Goal: Information Seeking & Learning: Learn about a topic

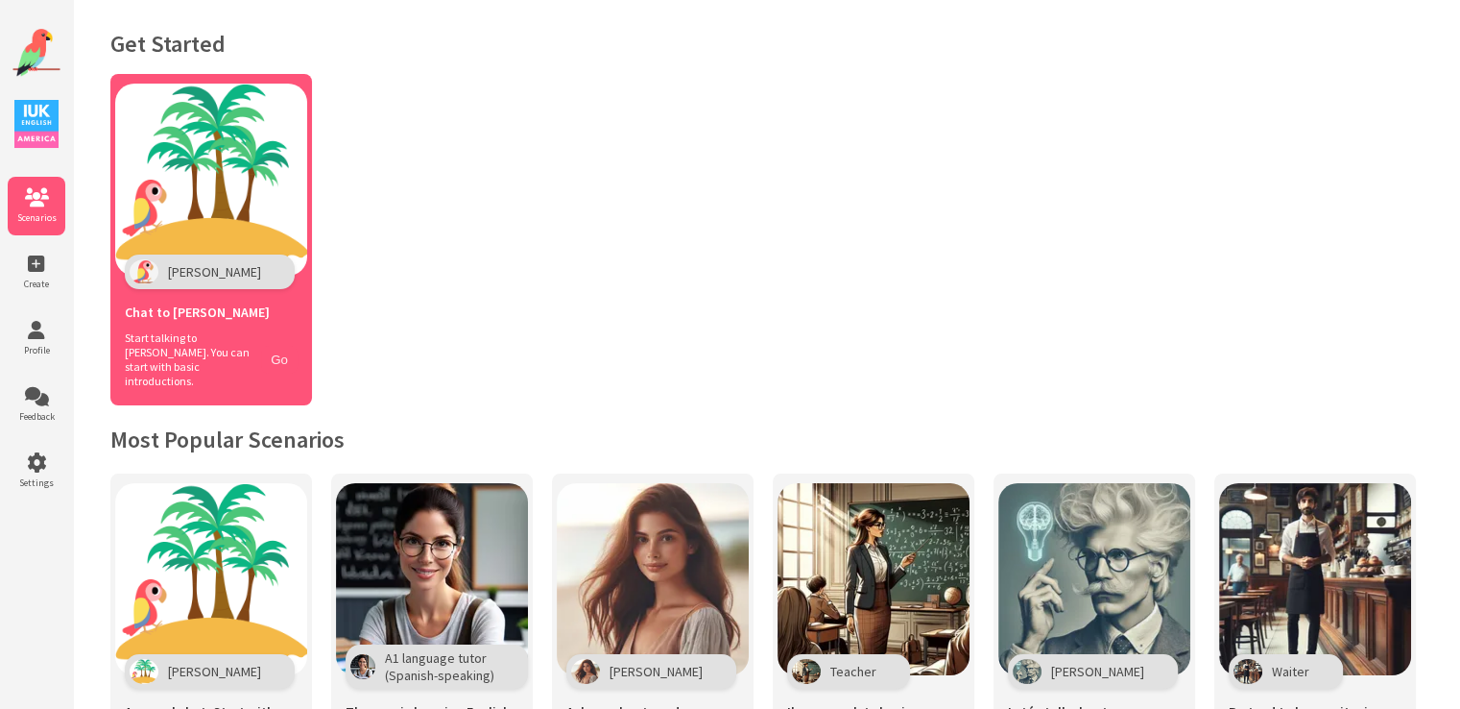
click at [283, 349] on button "Go" at bounding box center [279, 360] width 36 height 28
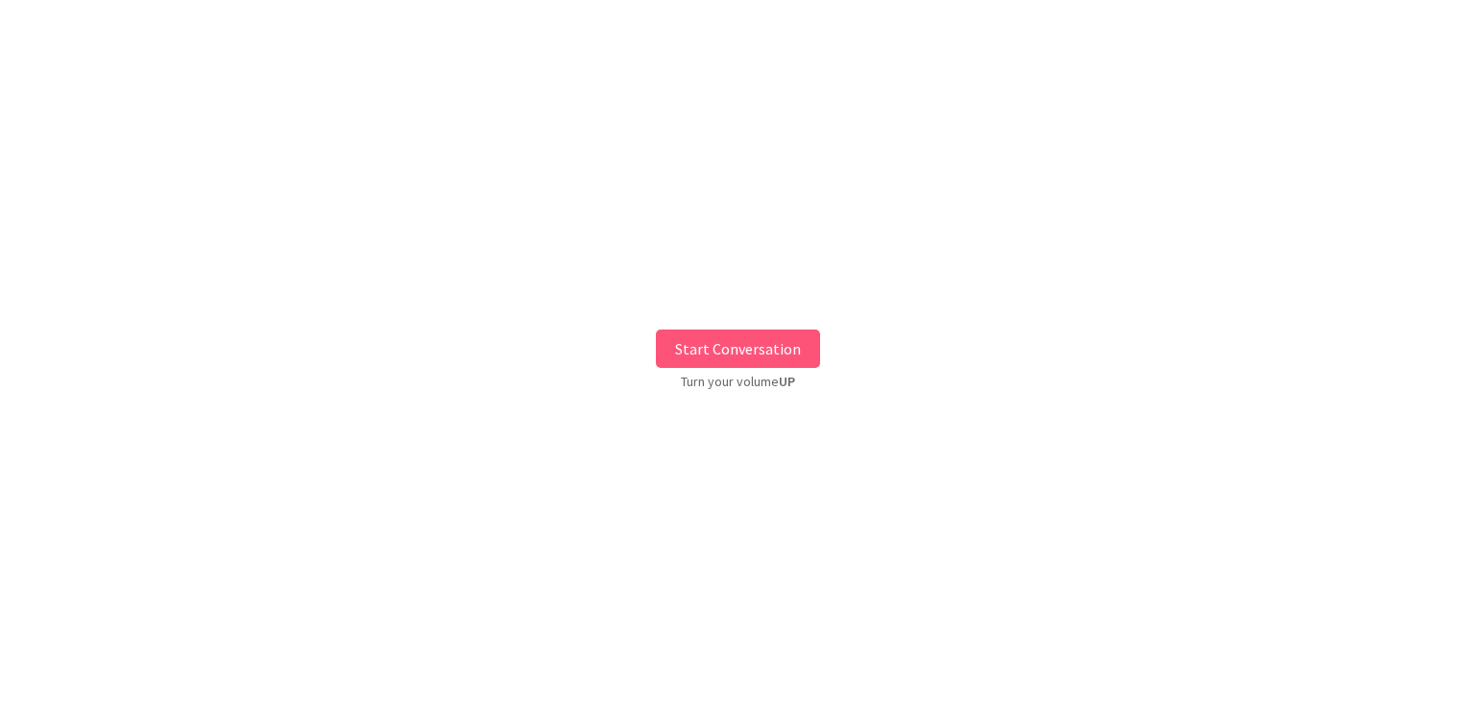
click at [781, 345] on button "Start Conversation" at bounding box center [738, 348] width 164 height 38
click at [781, 345] on div at bounding box center [737, 383] width 480 height 392
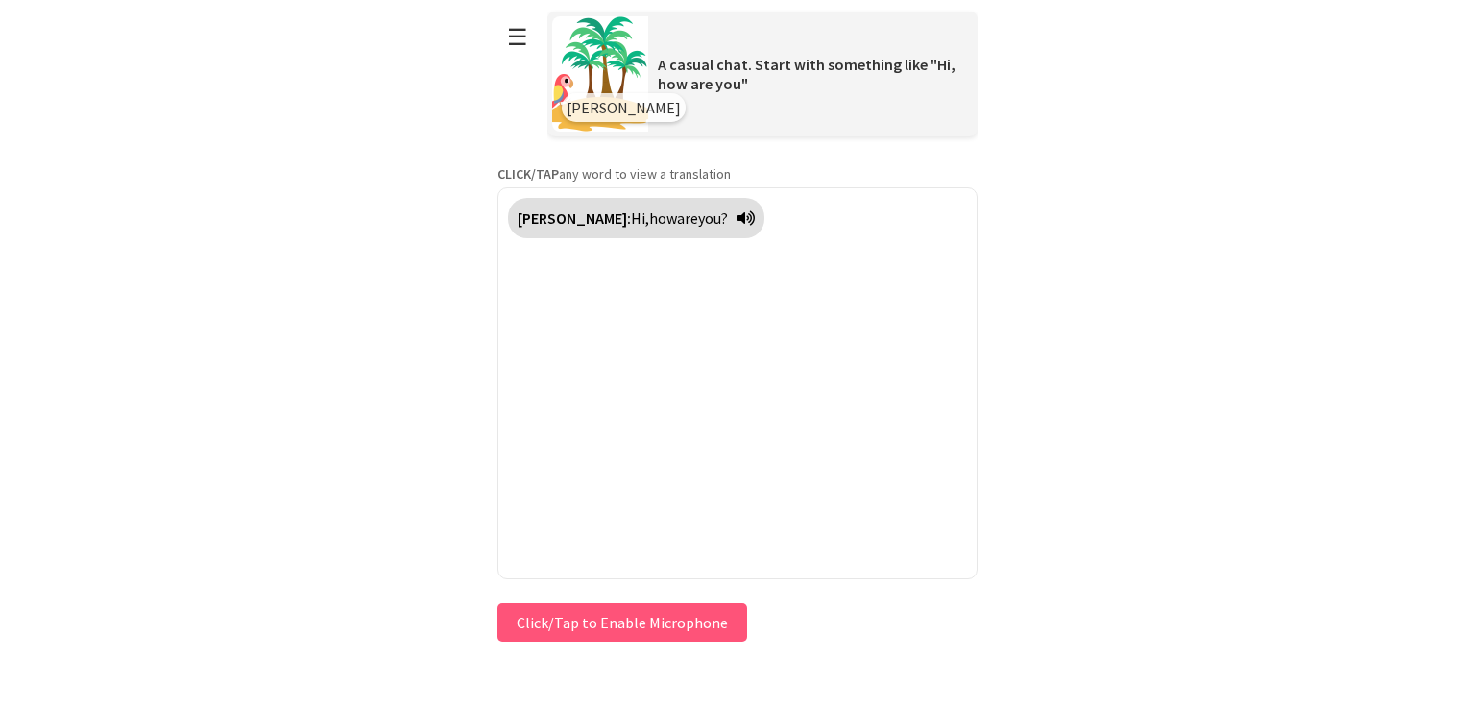
click at [697, 607] on button "Click/Tap to Enable Microphone" at bounding box center [622, 622] width 250 height 38
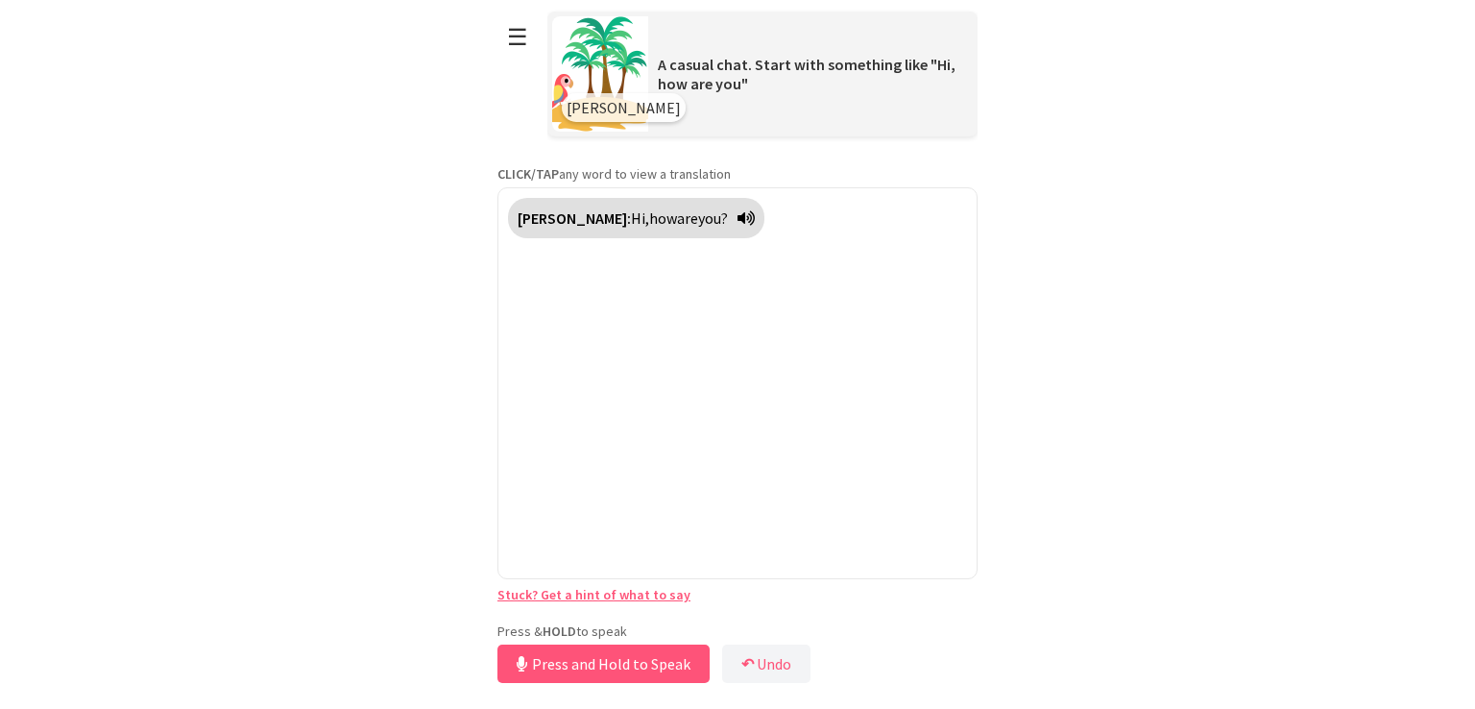
click at [634, 658] on button "Press and Hold to Speak" at bounding box center [603, 663] width 212 height 38
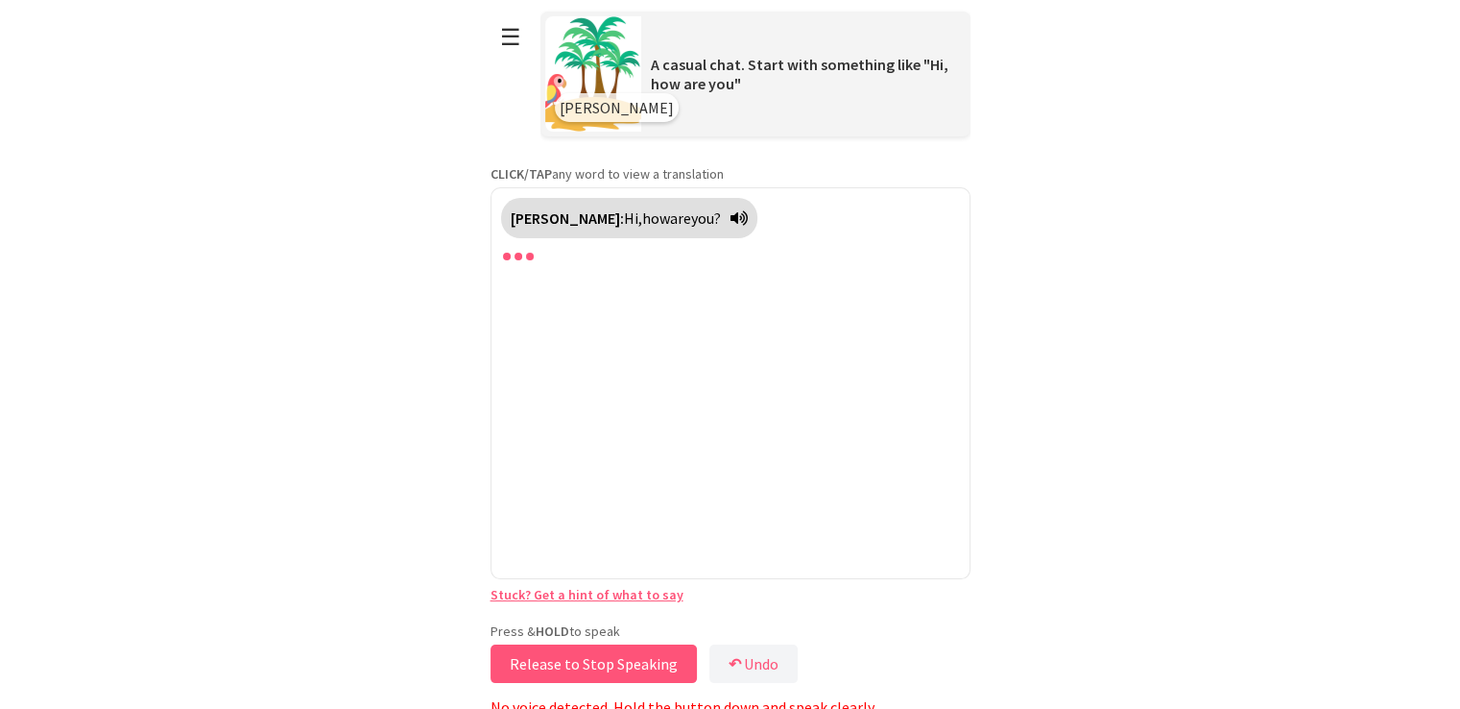
click at [634, 658] on button "Release to Stop Speaking" at bounding box center [594, 663] width 206 height 38
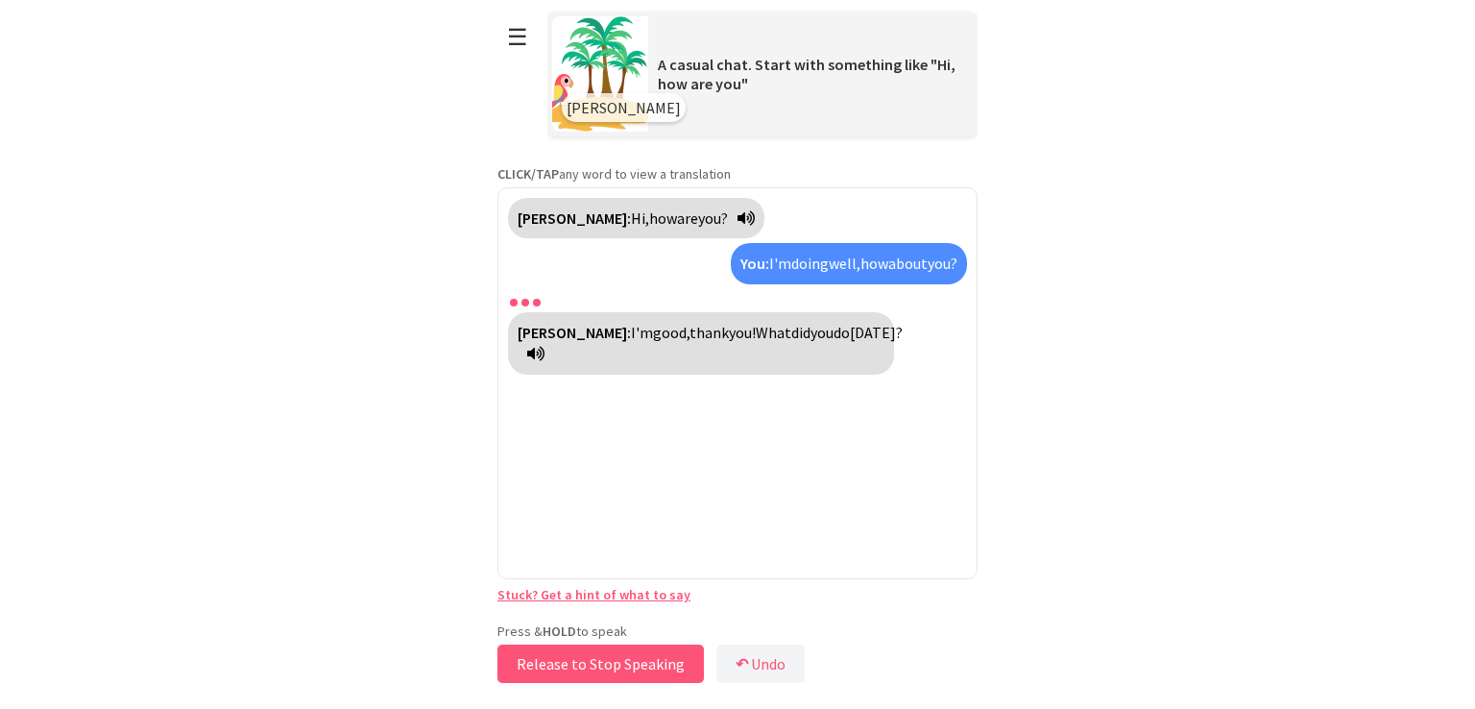
click at [661, 665] on button "Release to Stop Speaking" at bounding box center [600, 663] width 206 height 38
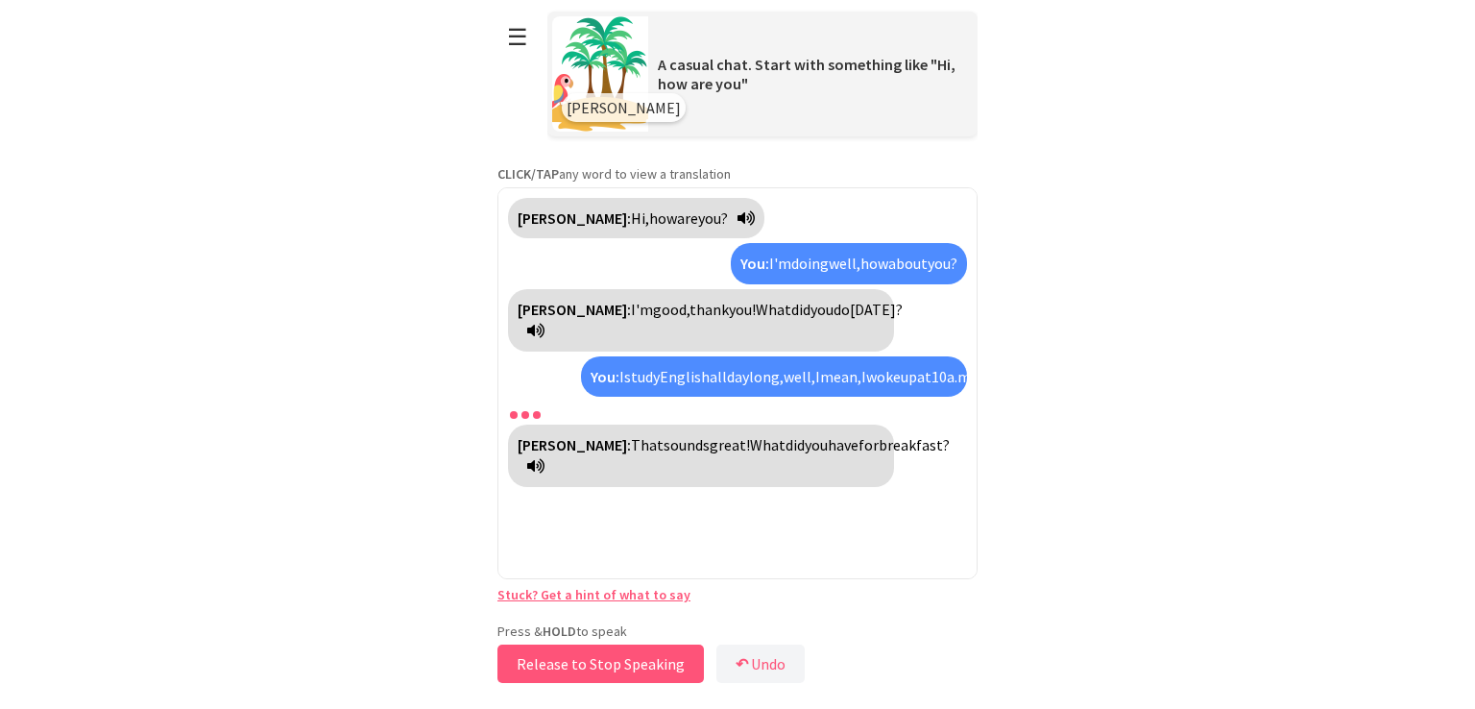
click at [617, 657] on button "Release to Stop Speaking" at bounding box center [600, 663] width 206 height 38
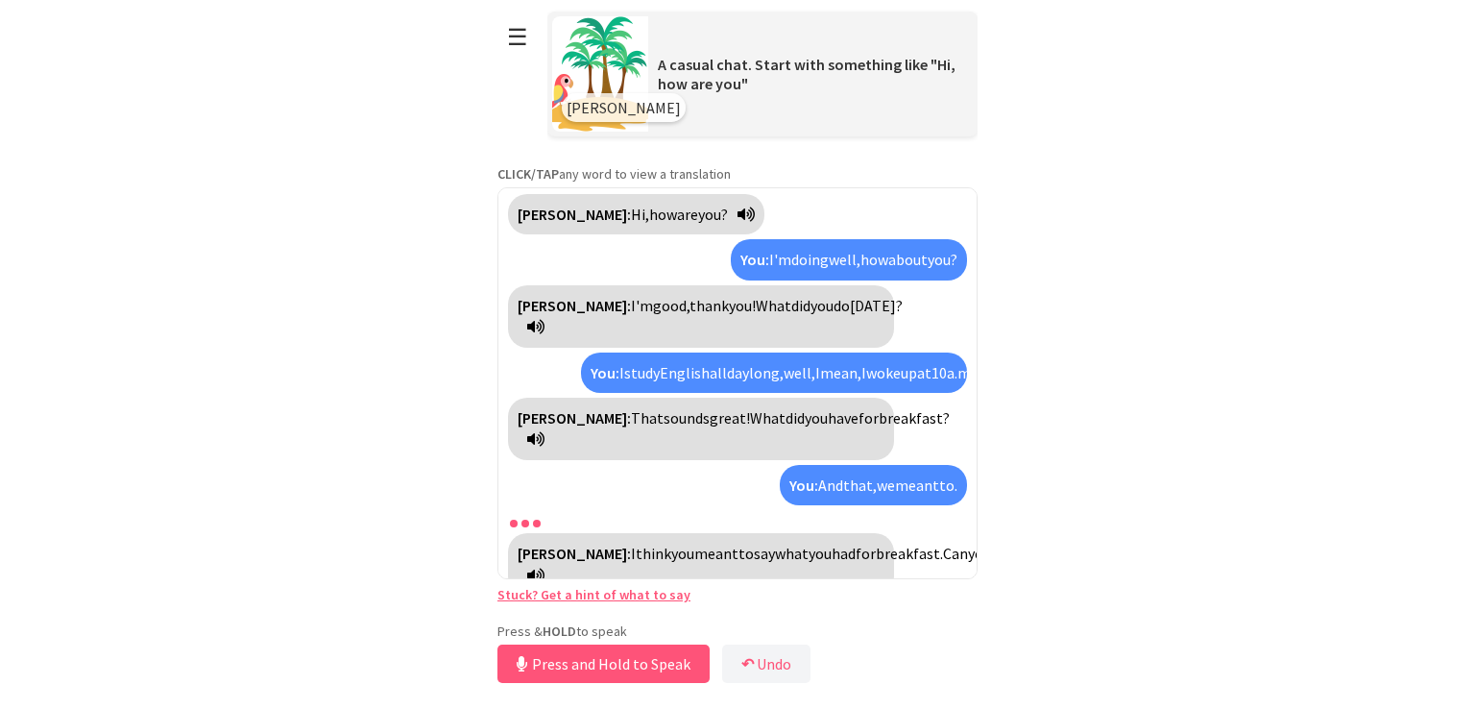
scroll to position [47, 0]
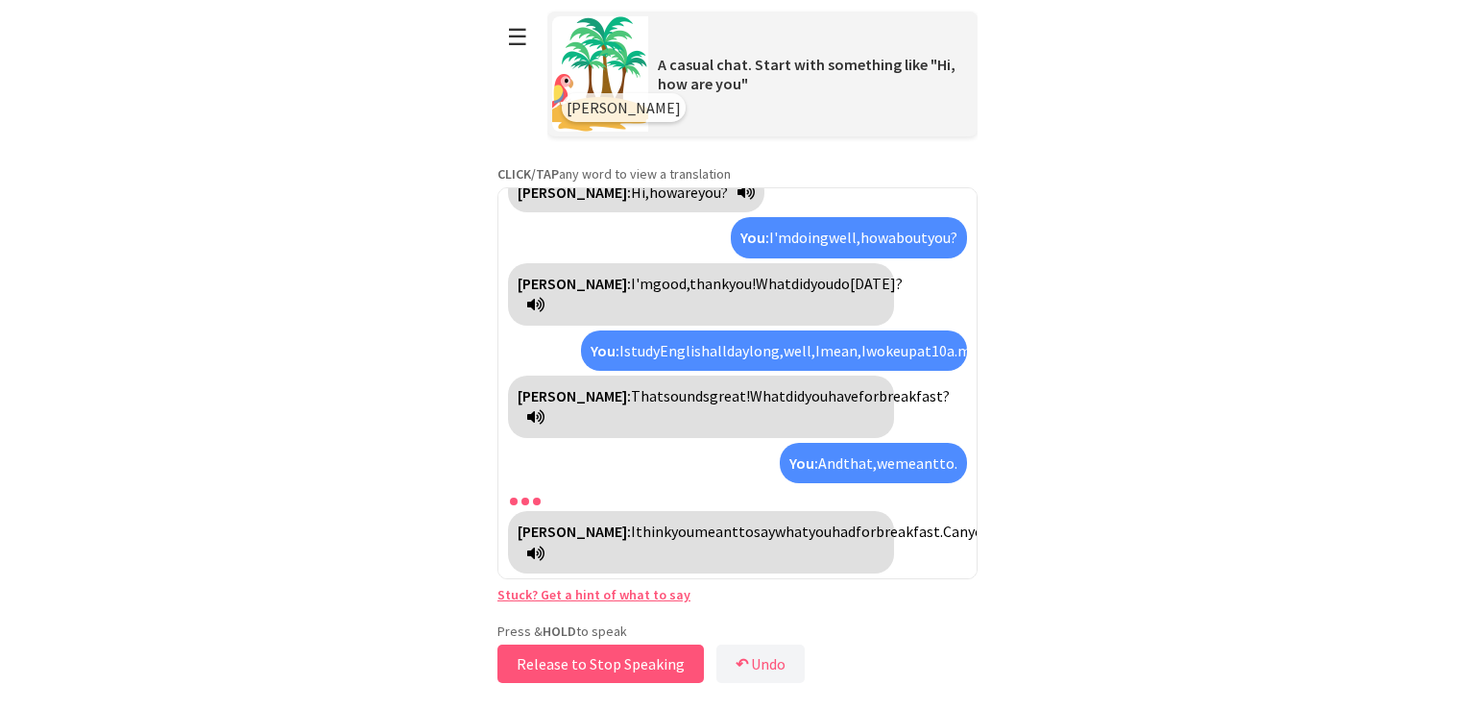
click at [609, 673] on button "Release to Stop Speaking" at bounding box center [600, 663] width 206 height 38
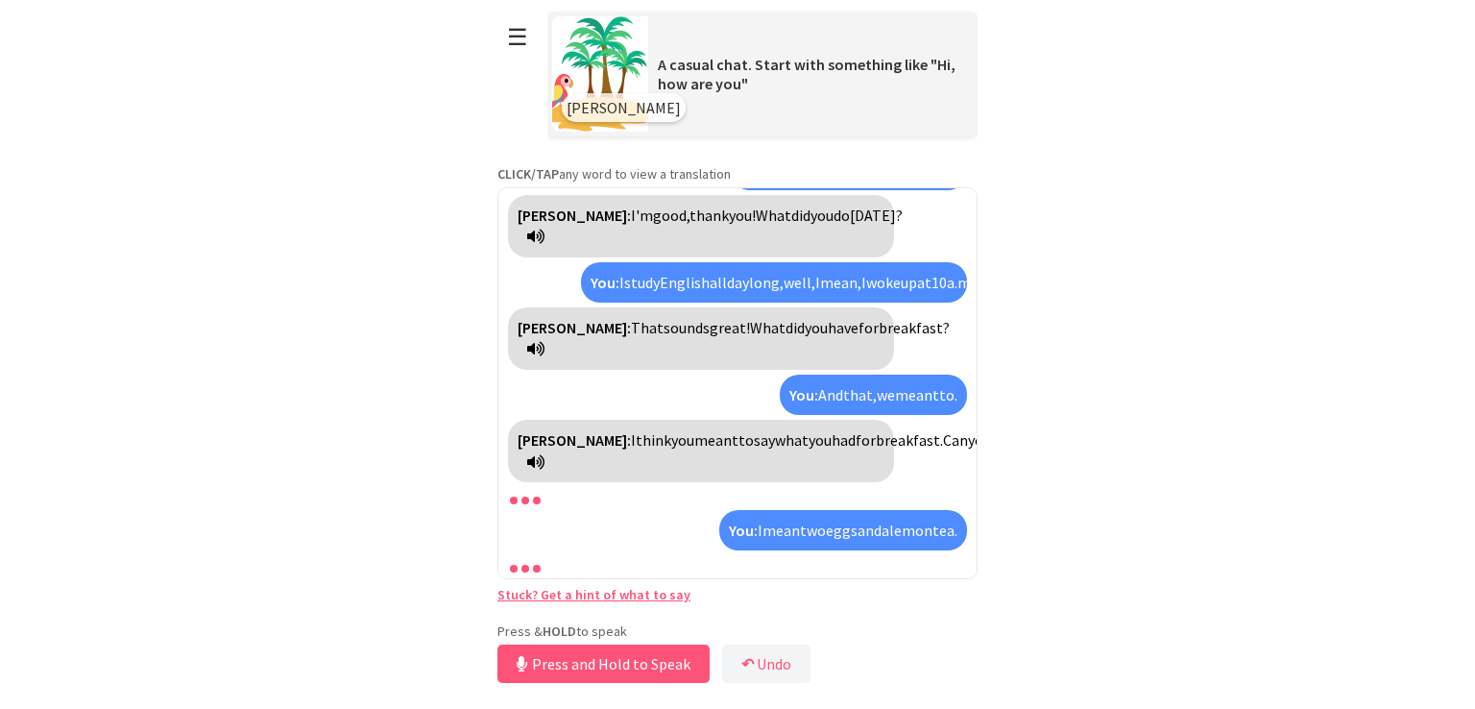
scroll to position [138, 0]
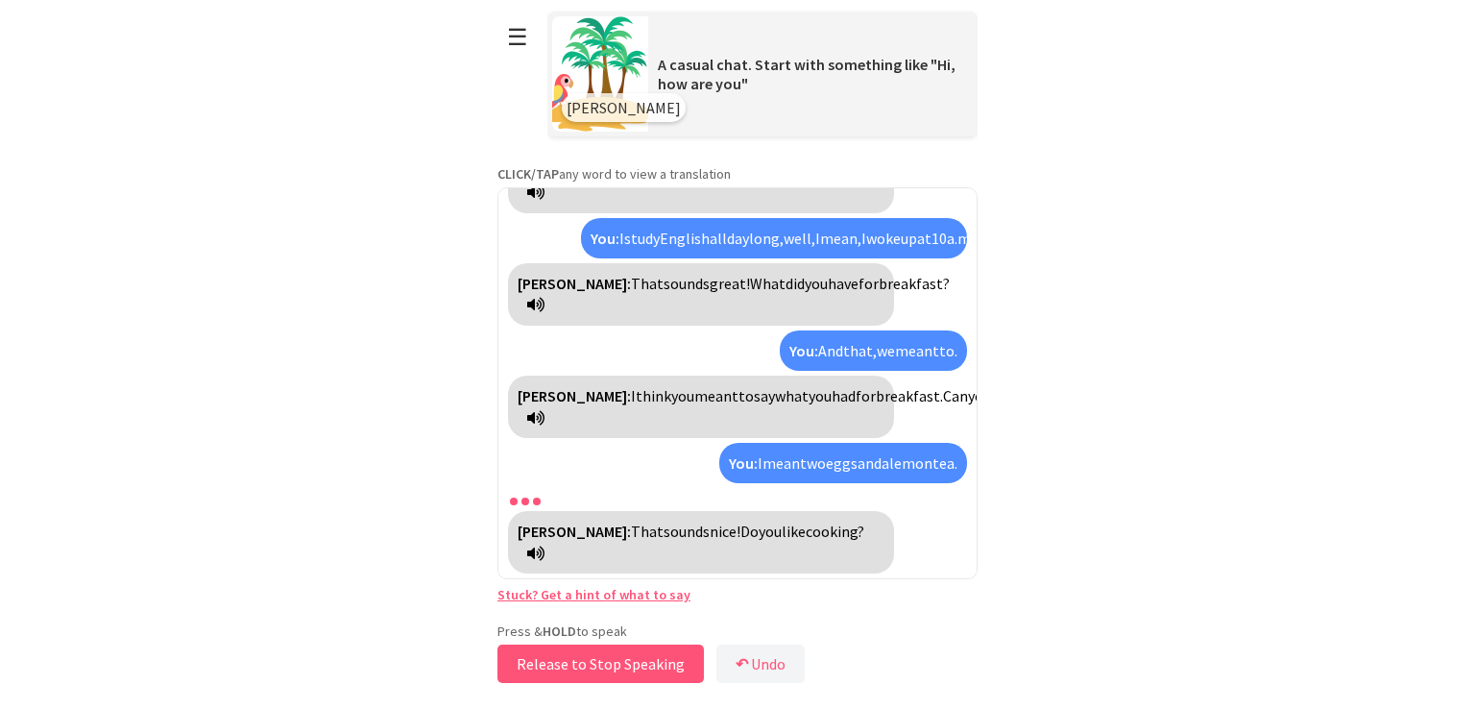
click at [610, 674] on button "Release to Stop Speaking" at bounding box center [600, 663] width 206 height 38
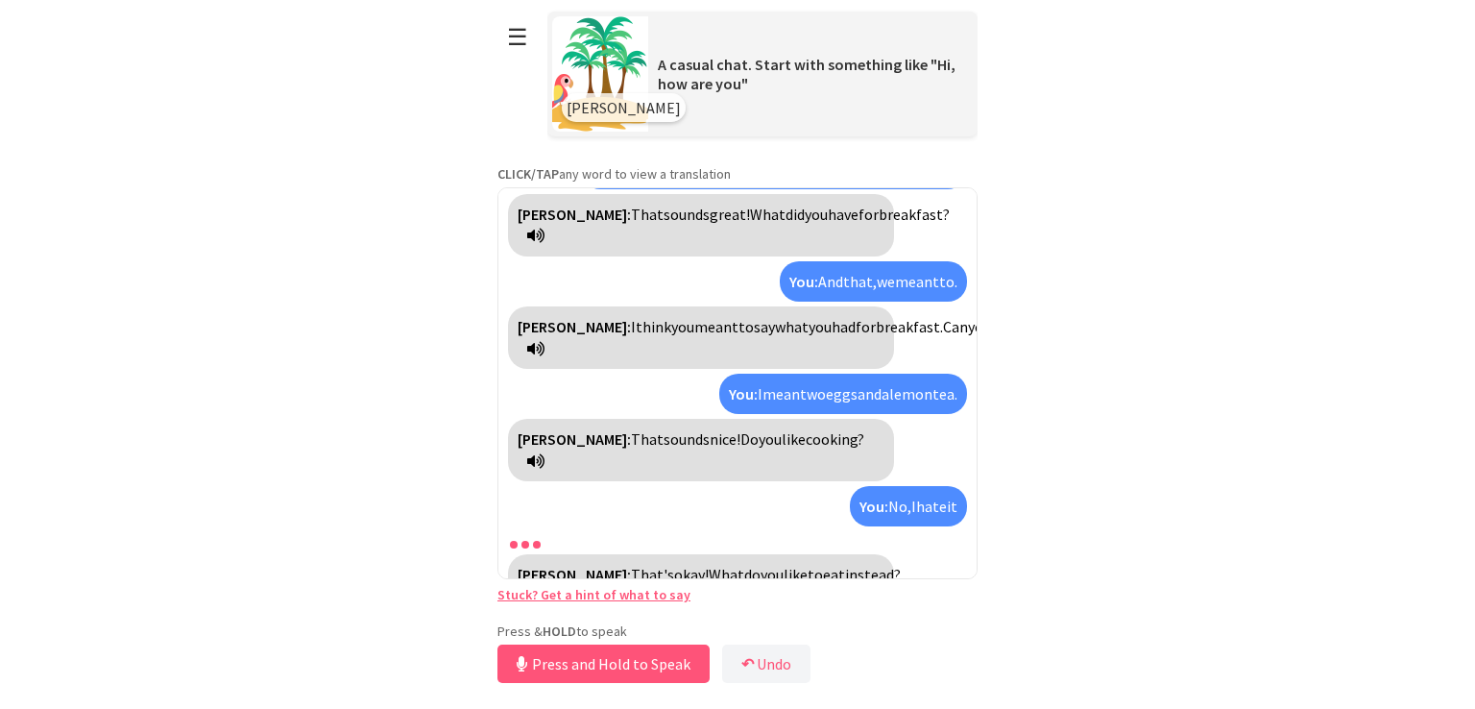
scroll to position [229, 0]
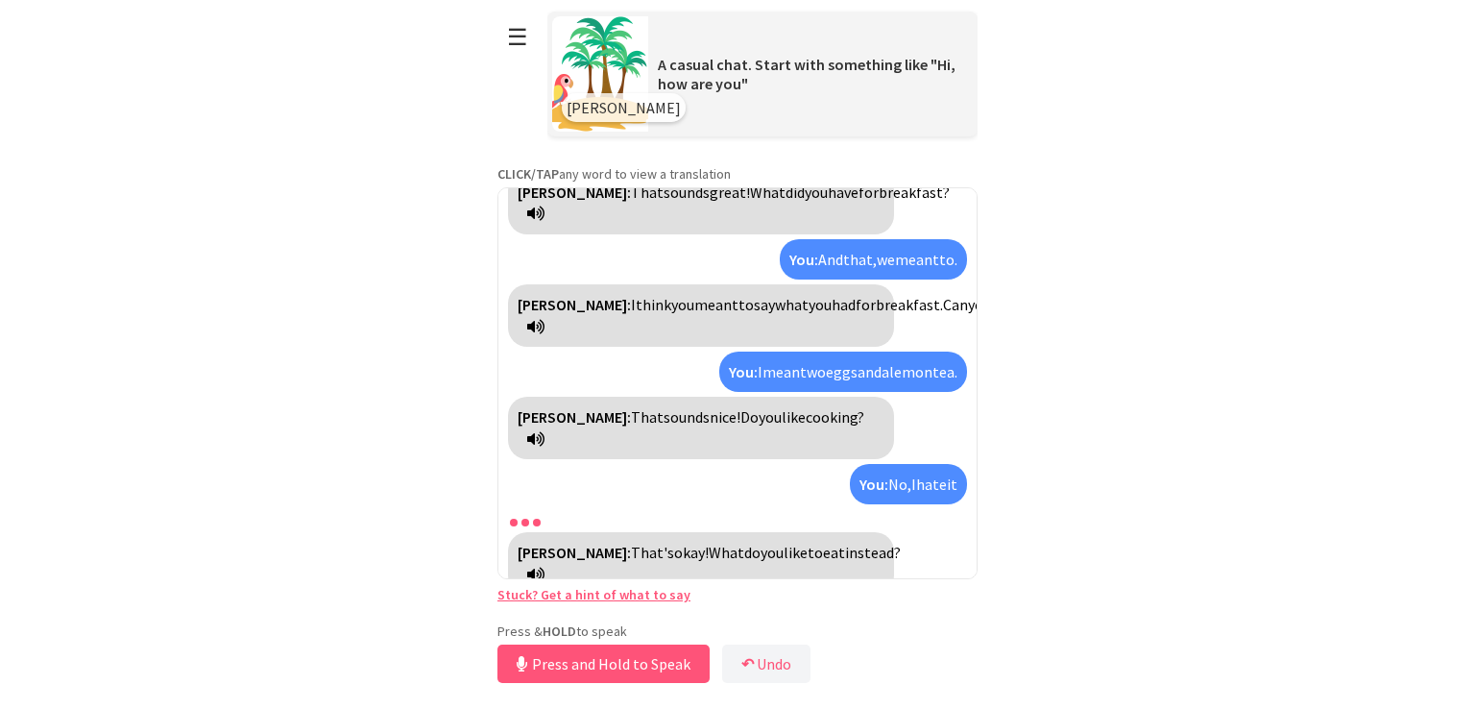
click at [845, 555] on span "instead?" at bounding box center [873, 551] width 56 height 19
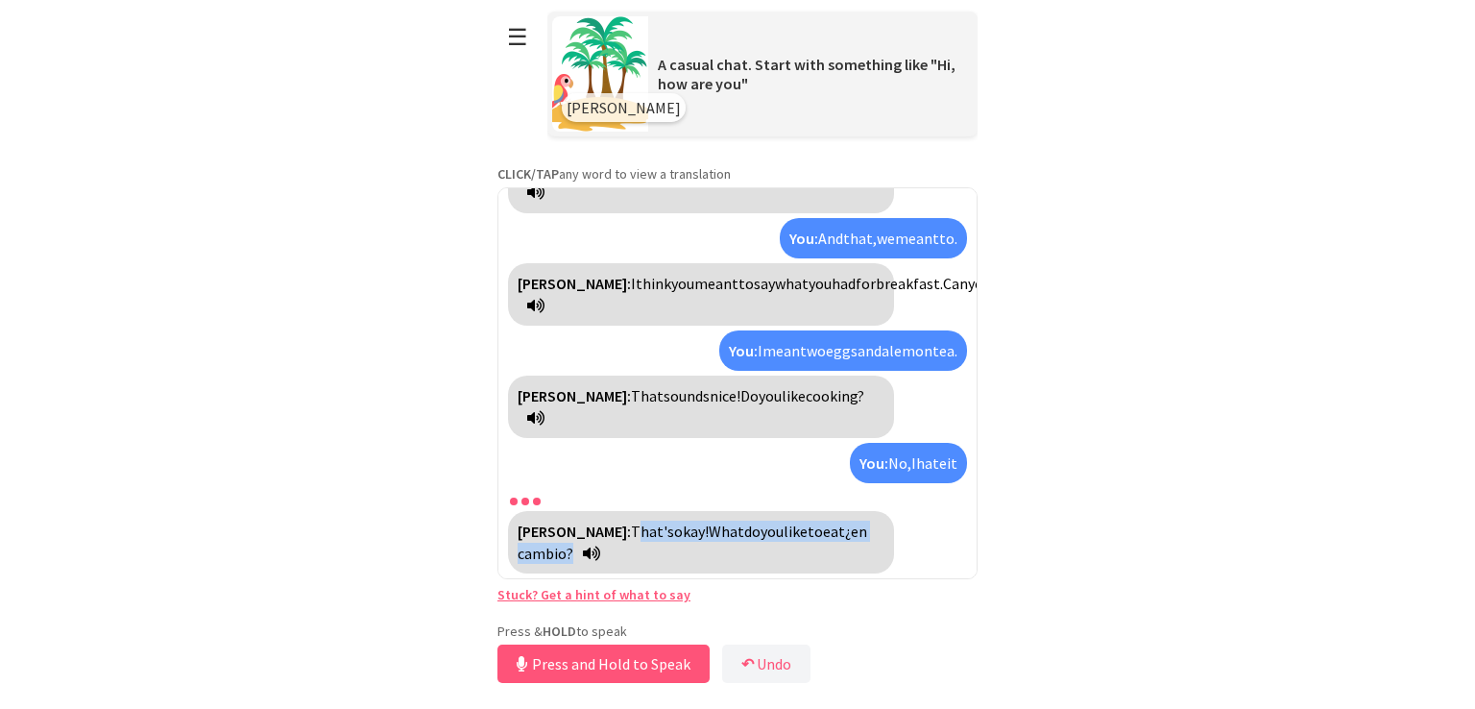
drag, startPoint x: 566, startPoint y: 545, endPoint x: 642, endPoint y: 526, distance: 78.2
click at [637, 526] on div "Polly: That's okay! What do you like to eat ¿en cambio?" at bounding box center [701, 542] width 386 height 62
click at [825, 541] on div "Polly: That's okay! What do you like to eat ¿en cambio?" at bounding box center [701, 542] width 386 height 62
click at [825, 535] on span "¿en cambio?" at bounding box center [691, 541] width 349 height 40
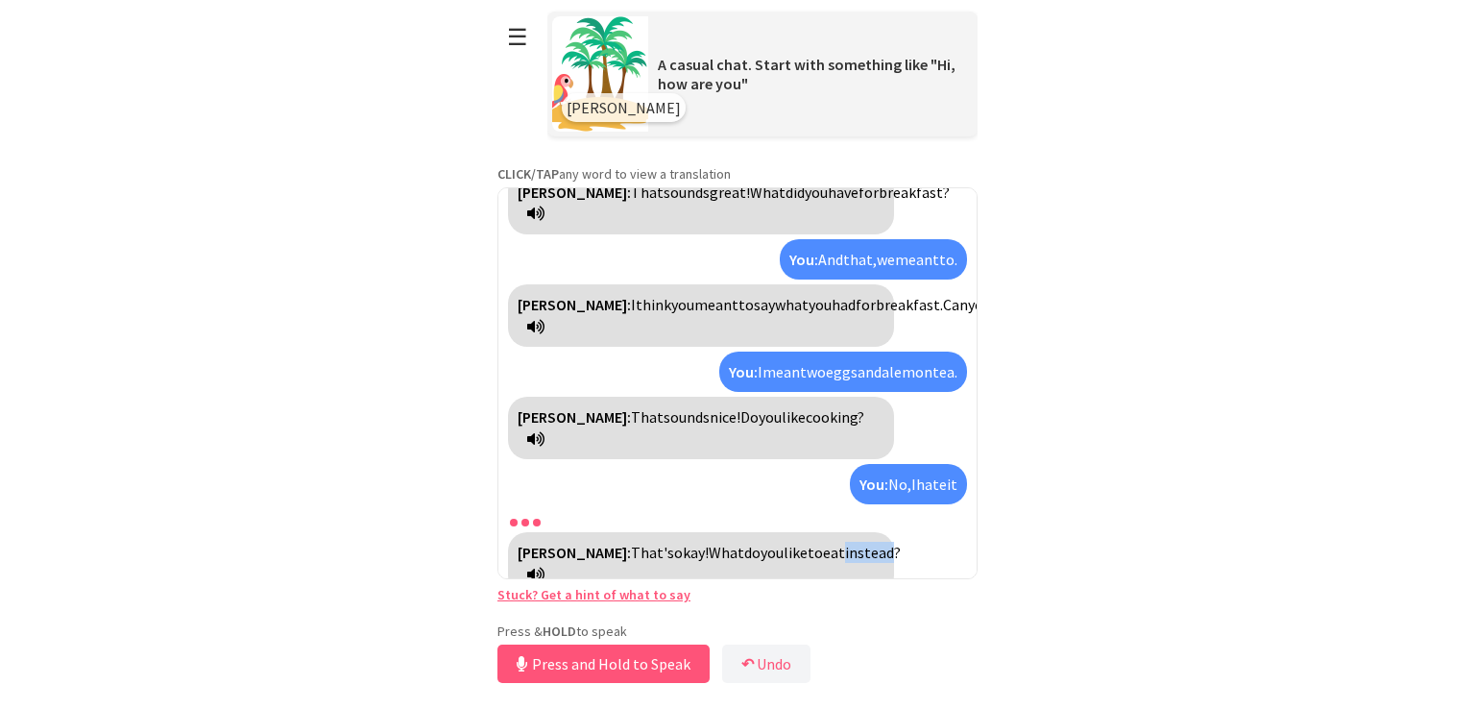
click at [825, 535] on div "Polly: That's okay! What do you like to eat instead?" at bounding box center [701, 563] width 386 height 62
click at [635, 661] on button "Release to Stop Speaking" at bounding box center [600, 663] width 206 height 38
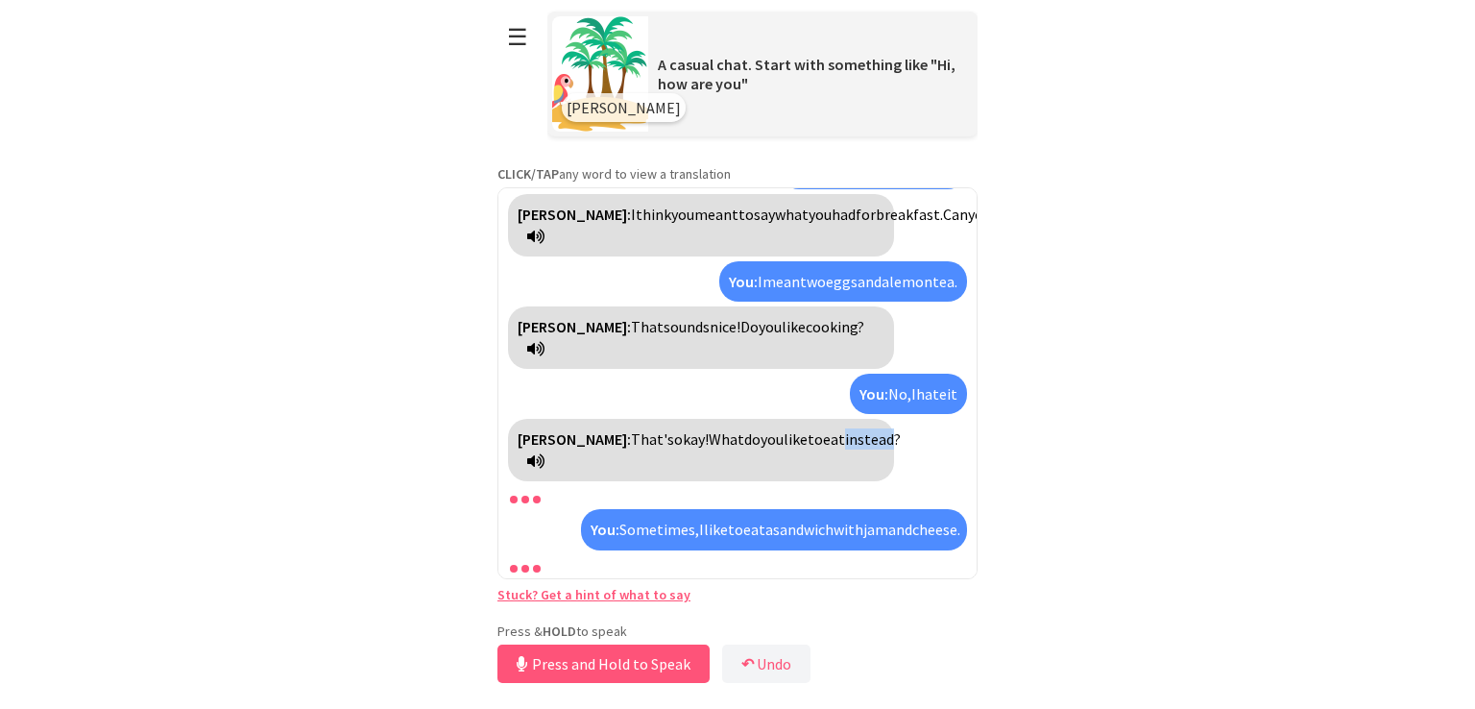
scroll to position [407, 0]
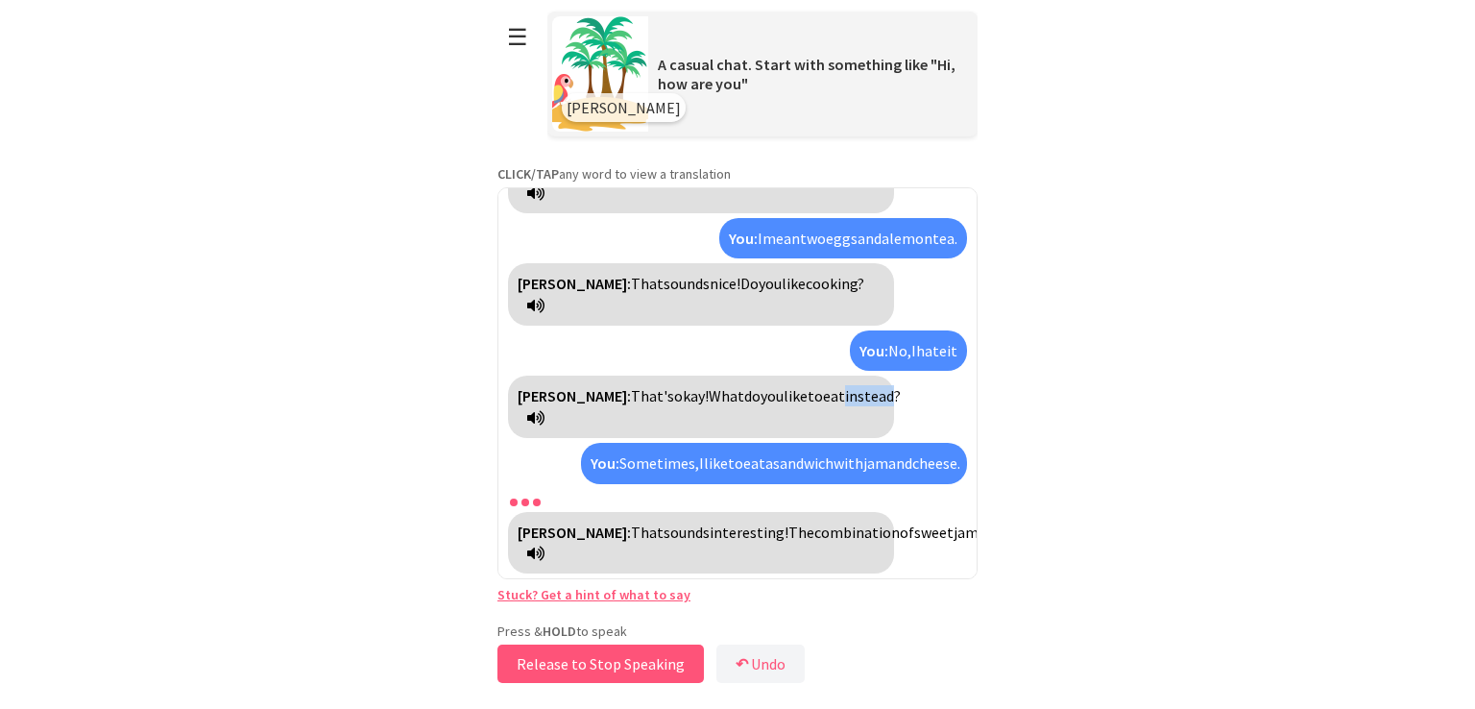
click at [656, 650] on button "Release to Stop Speaking" at bounding box center [600, 663] width 206 height 38
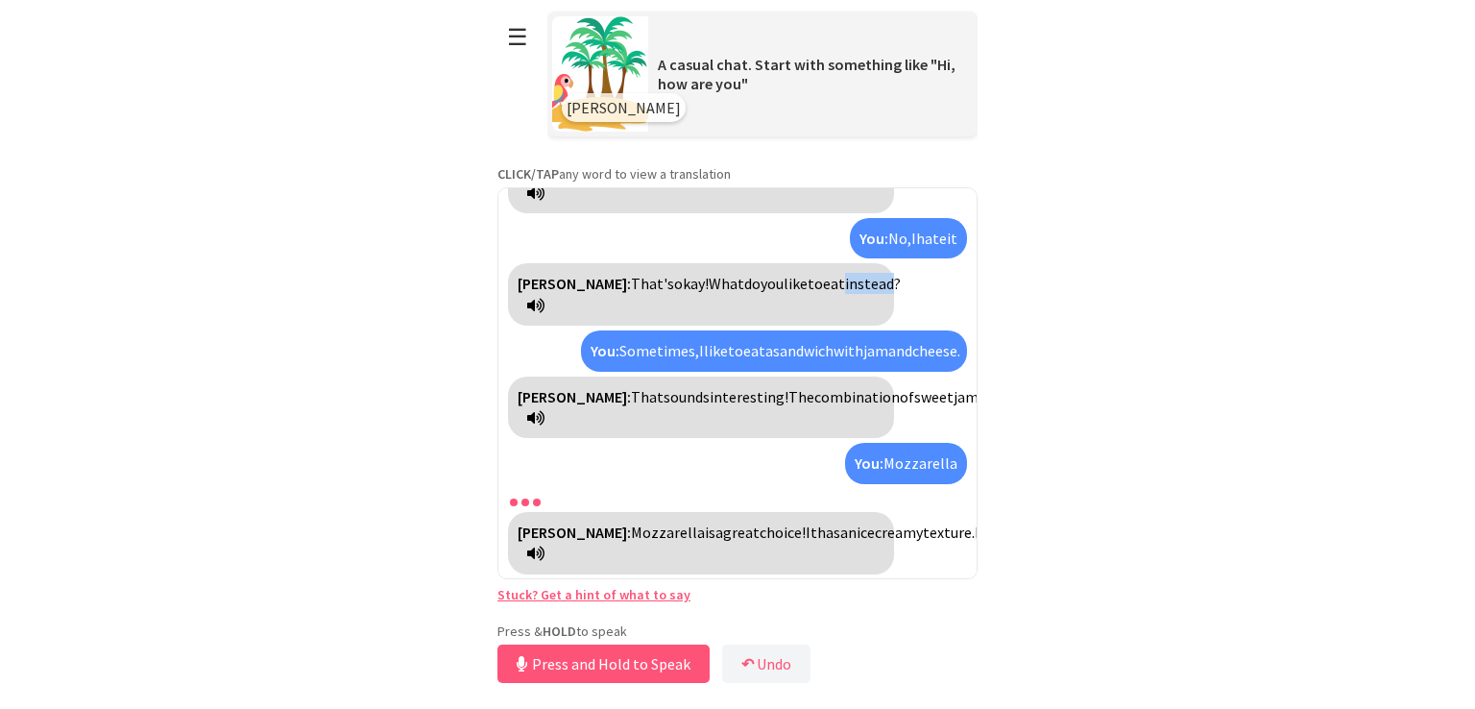
scroll to position [541, 0]
click at [656, 650] on button "Release to Stop Speaking" at bounding box center [600, 663] width 206 height 38
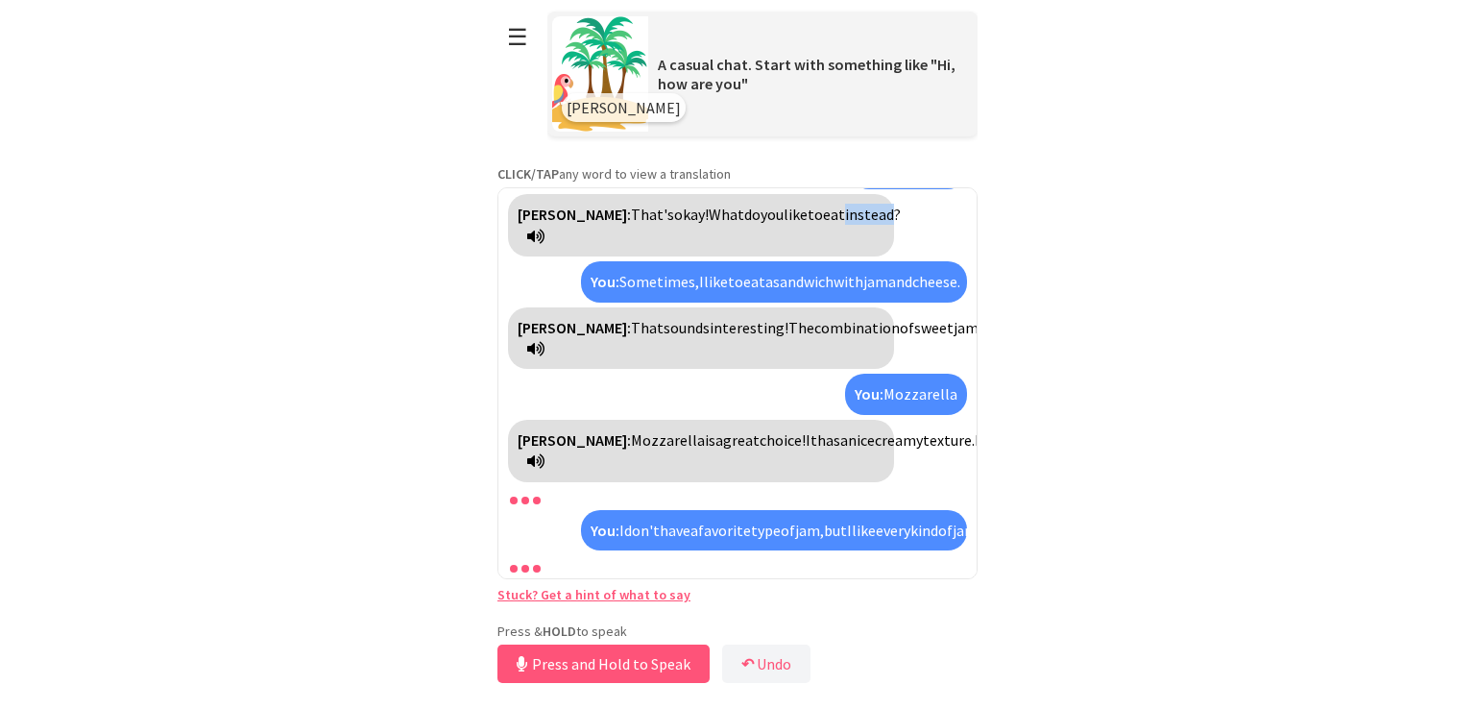
scroll to position [718, 0]
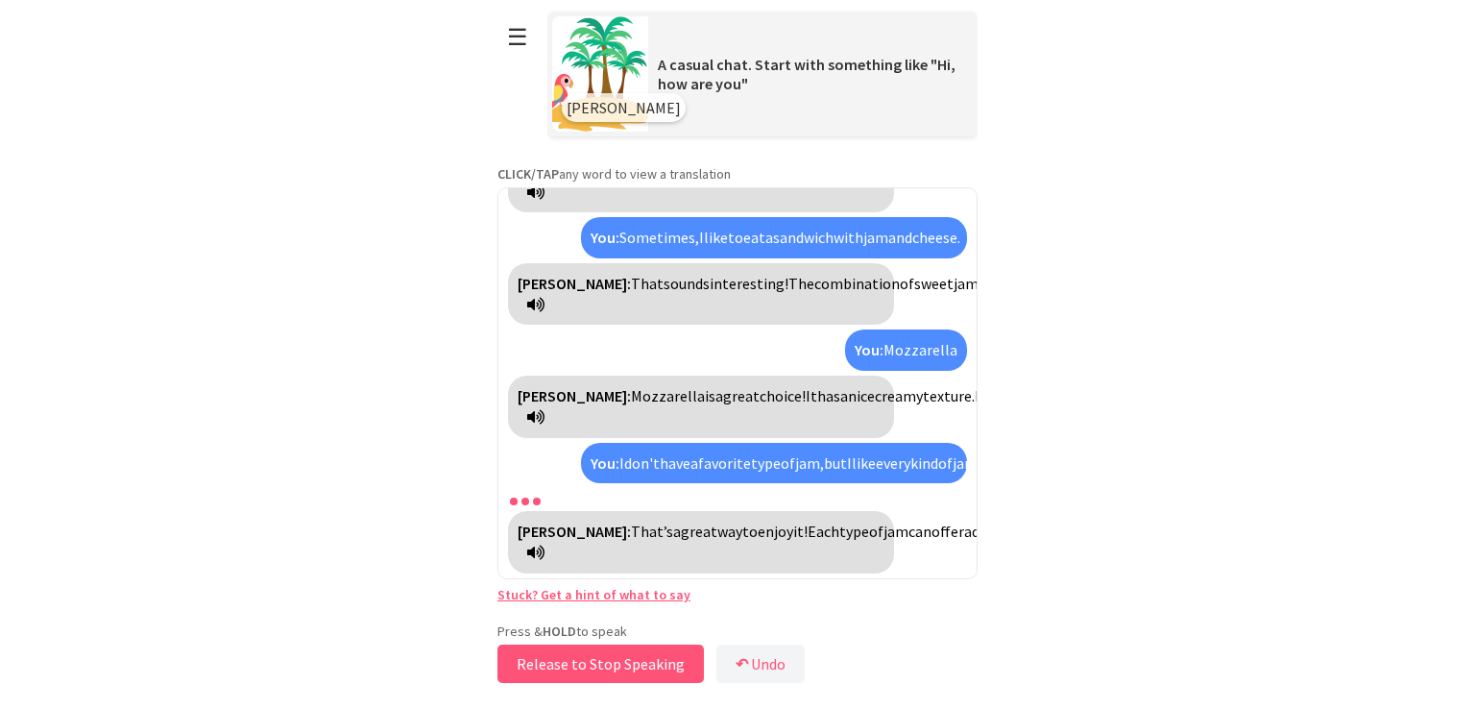
click at [573, 659] on button "Release to Stop Speaking" at bounding box center [600, 663] width 206 height 38
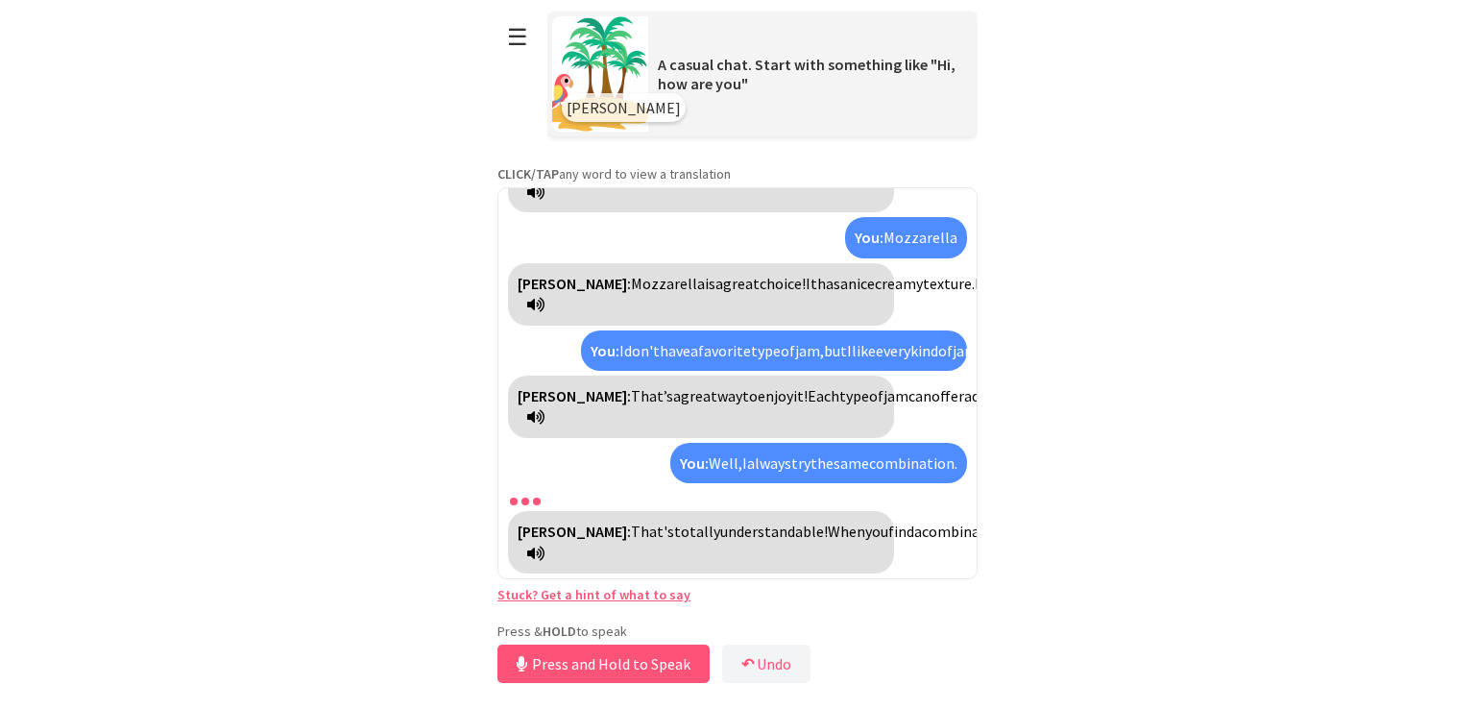
scroll to position [895, 0]
click at [630, 660] on button "Release to Stop Speaking" at bounding box center [600, 663] width 206 height 38
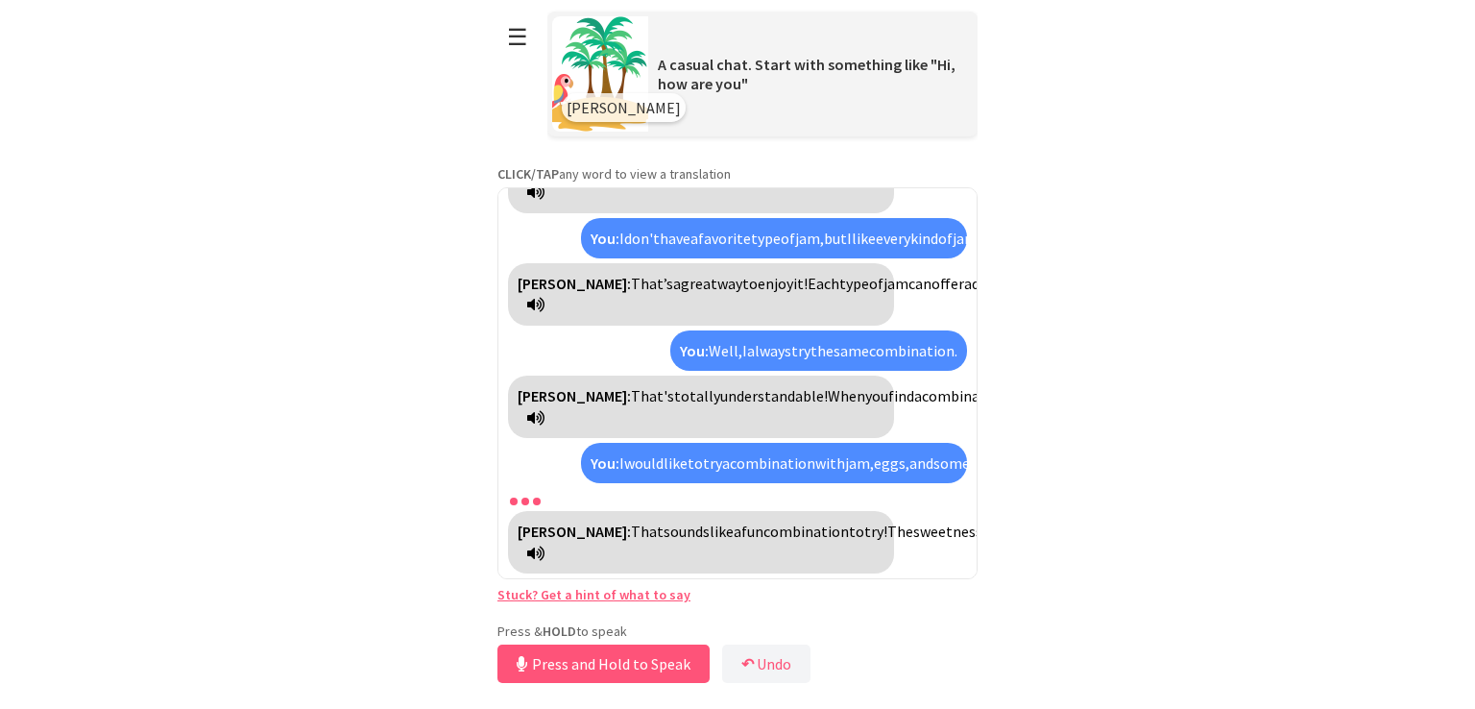
scroll to position [1115, 0]
click at [630, 657] on button "Release to Stop Speaking" at bounding box center [600, 663] width 206 height 38
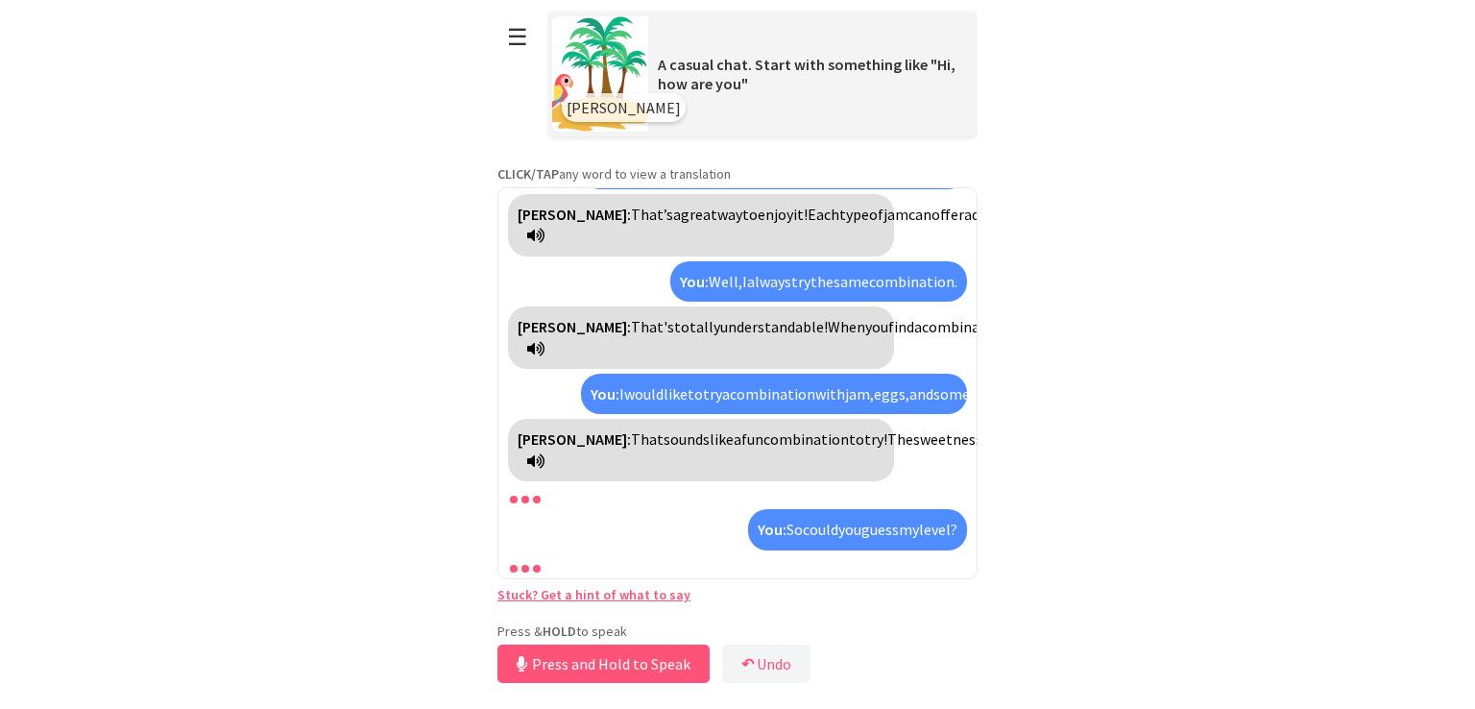
scroll to position [1334, 0]
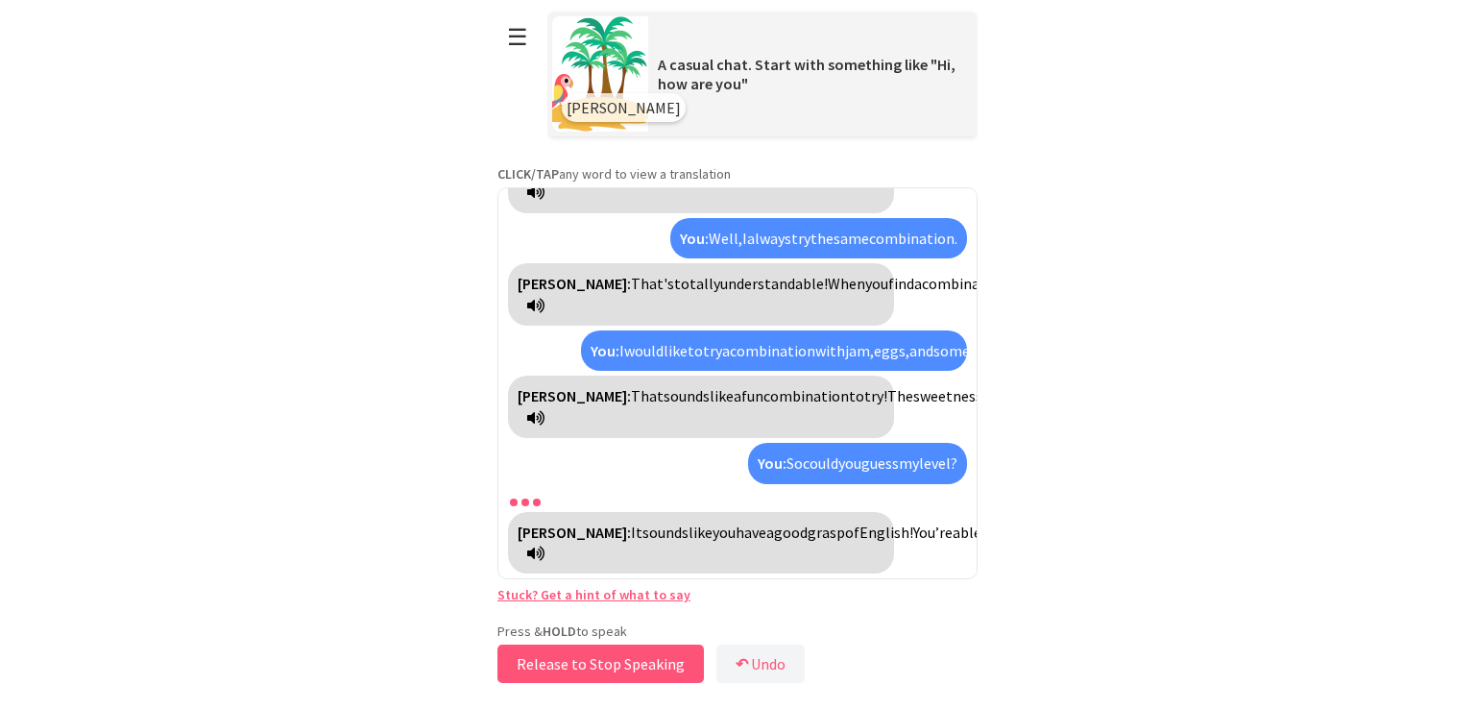
click at [607, 662] on button "Release to Stop Speaking" at bounding box center [600, 663] width 206 height 38
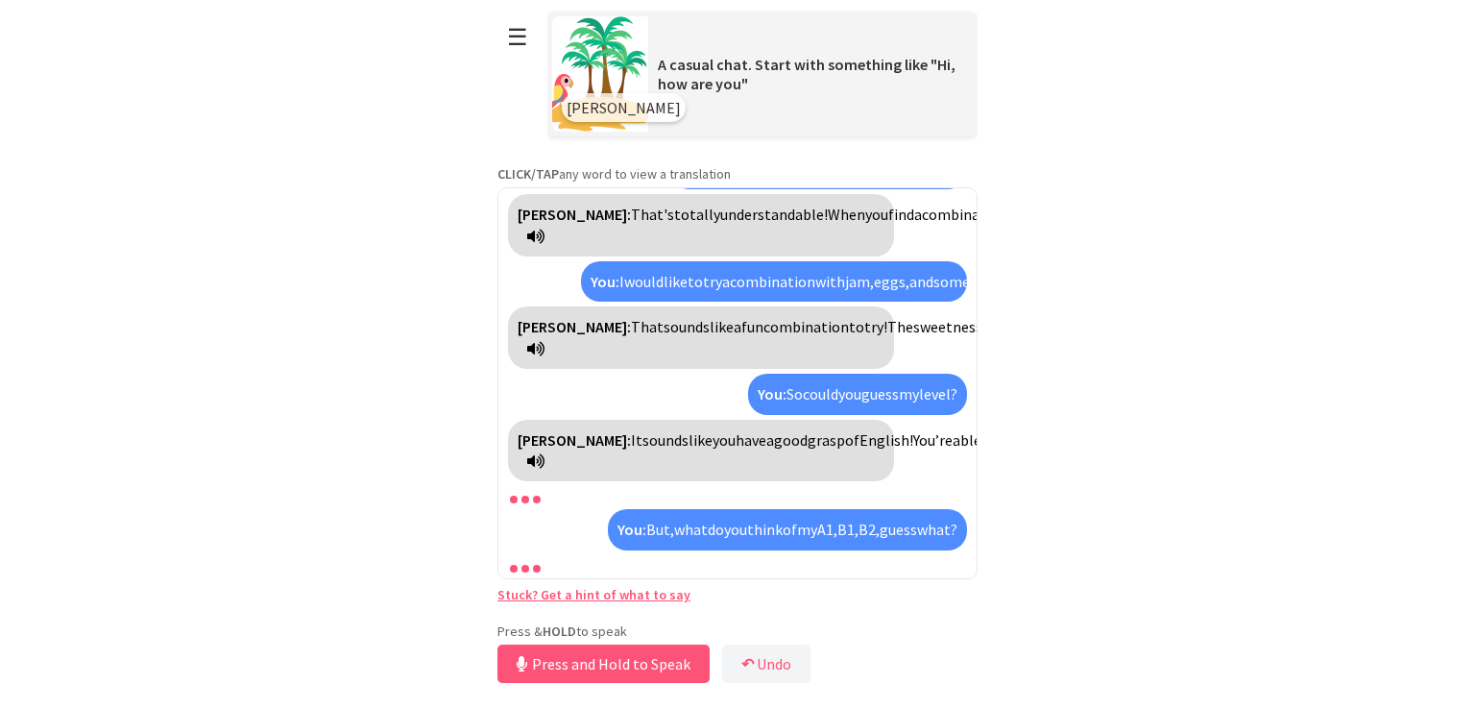
scroll to position [1576, 0]
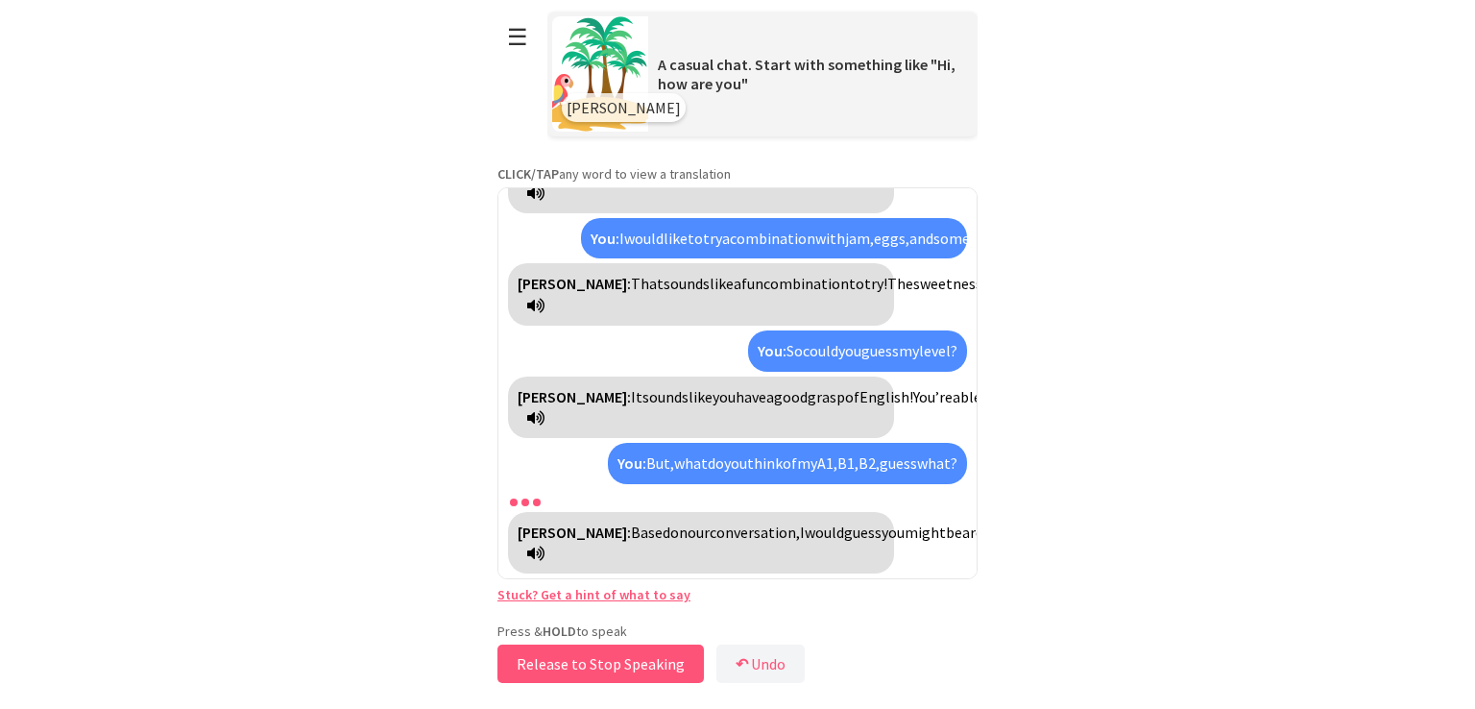
click at [602, 656] on button "Release to Stop Speaking" at bounding box center [600, 663] width 206 height 38
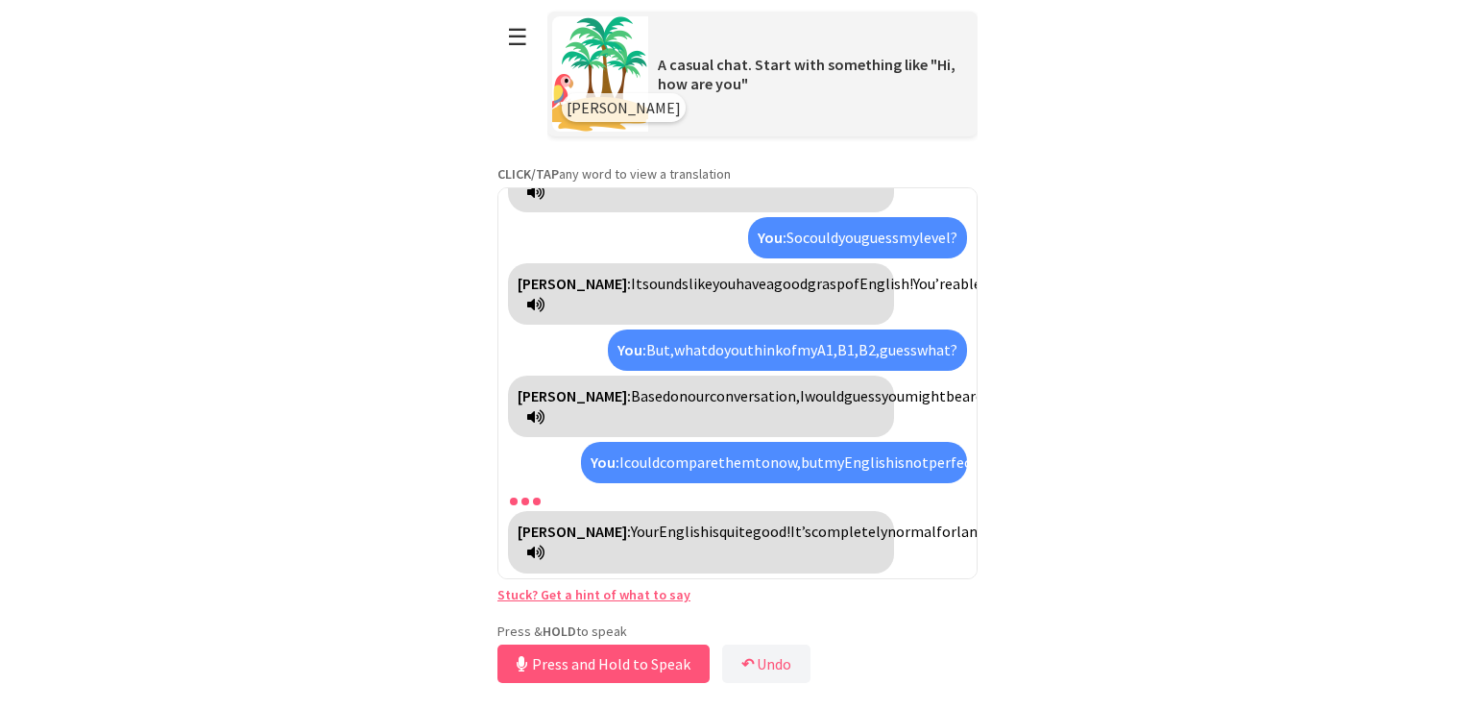
scroll to position [1796, 0]
click at [640, 665] on button "Release to Stop Speaking" at bounding box center [600, 663] width 206 height 38
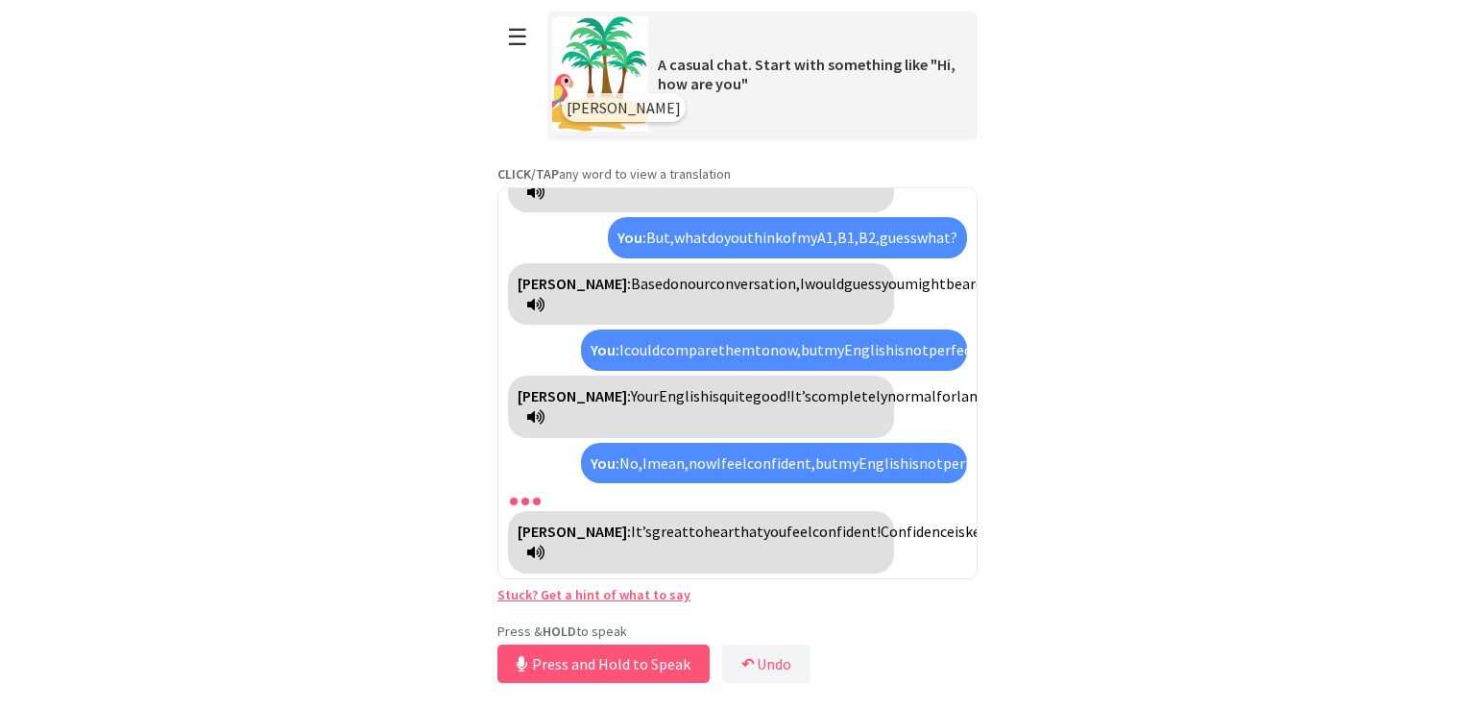
scroll to position [2059, 0]
click at [626, 667] on button "Release to Stop Speaking" at bounding box center [600, 663] width 206 height 38
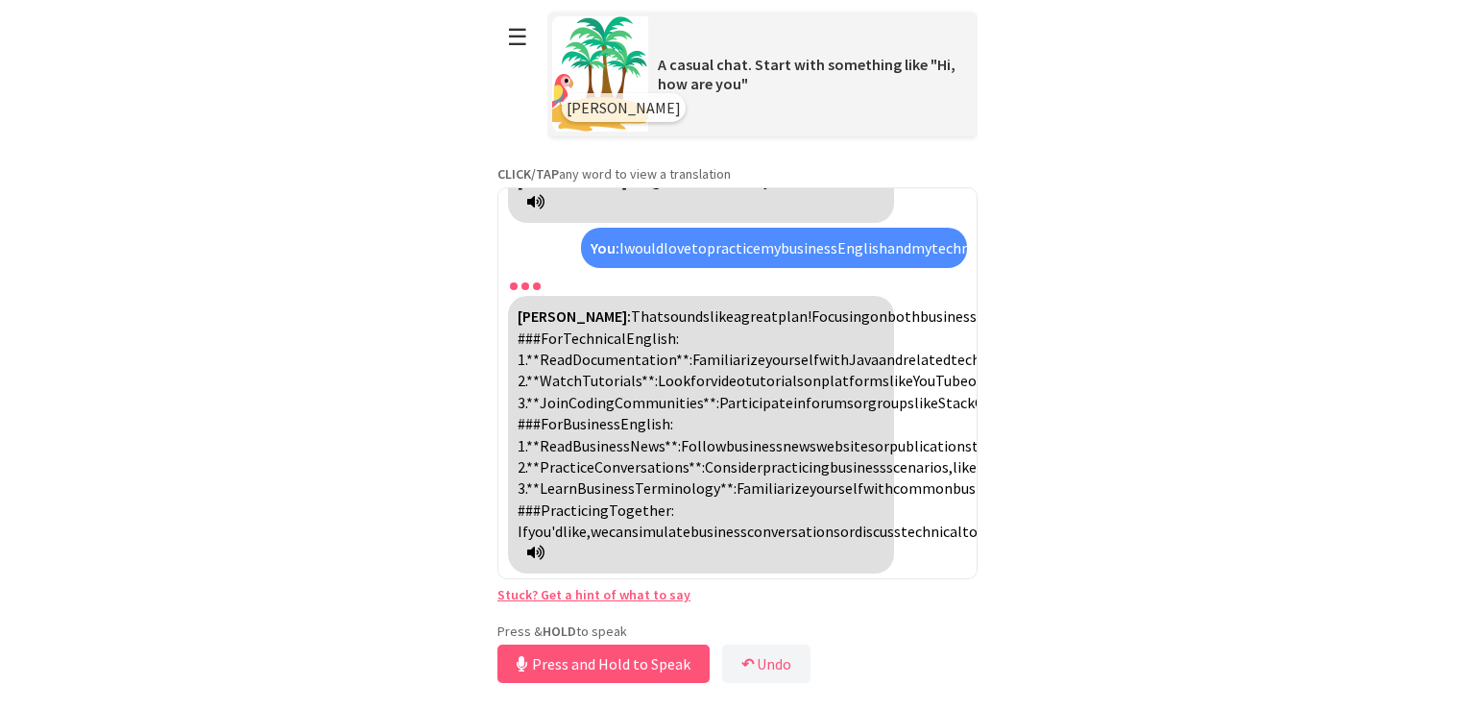
scroll to position [2730, 0]
click at [639, 662] on button "Release to Stop Speaking" at bounding box center [600, 663] width 206 height 38
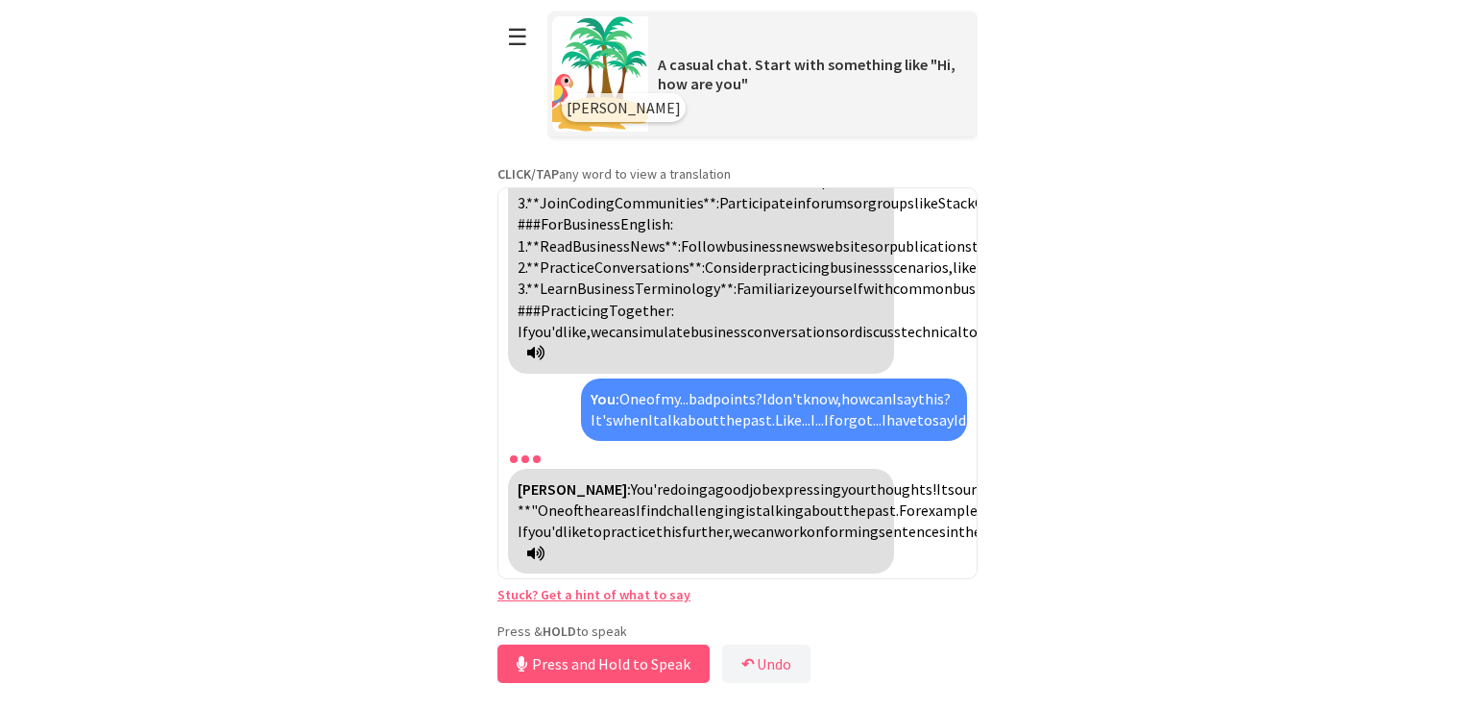
scroll to position [3080, 0]
click at [659, 666] on button "Release to Stop Speaking" at bounding box center [600, 663] width 206 height 38
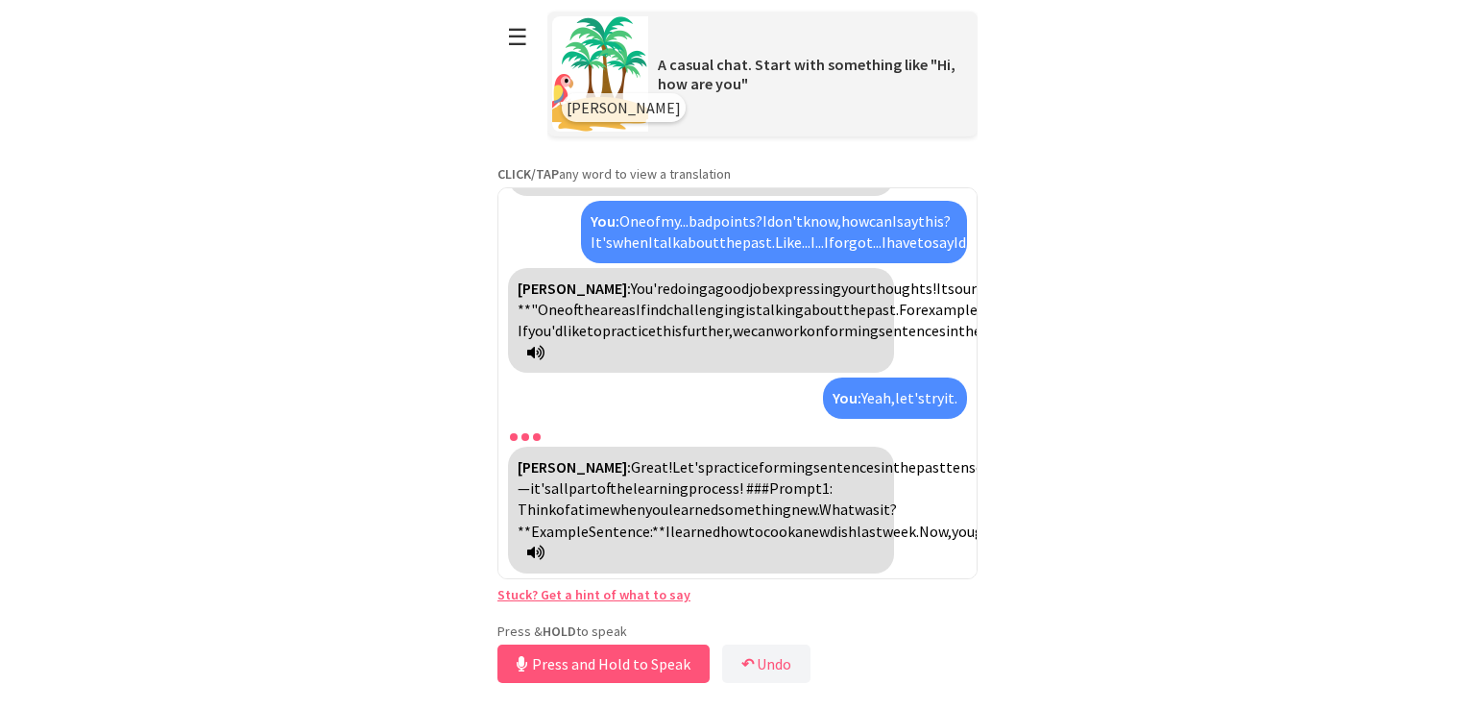
scroll to position [3322, 0]
click at [618, 648] on button "Release to Stop Speaking" at bounding box center [600, 663] width 206 height 38
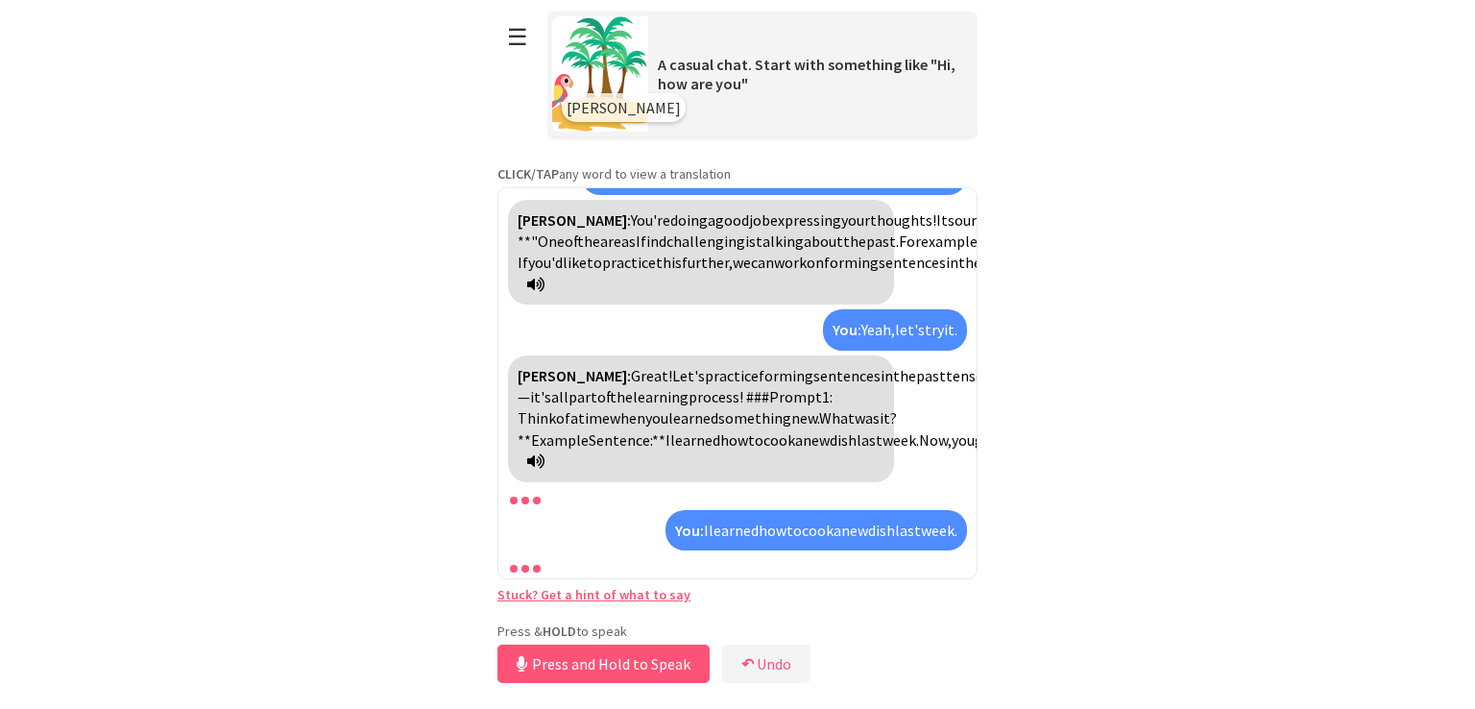
scroll to position [3498, 0]
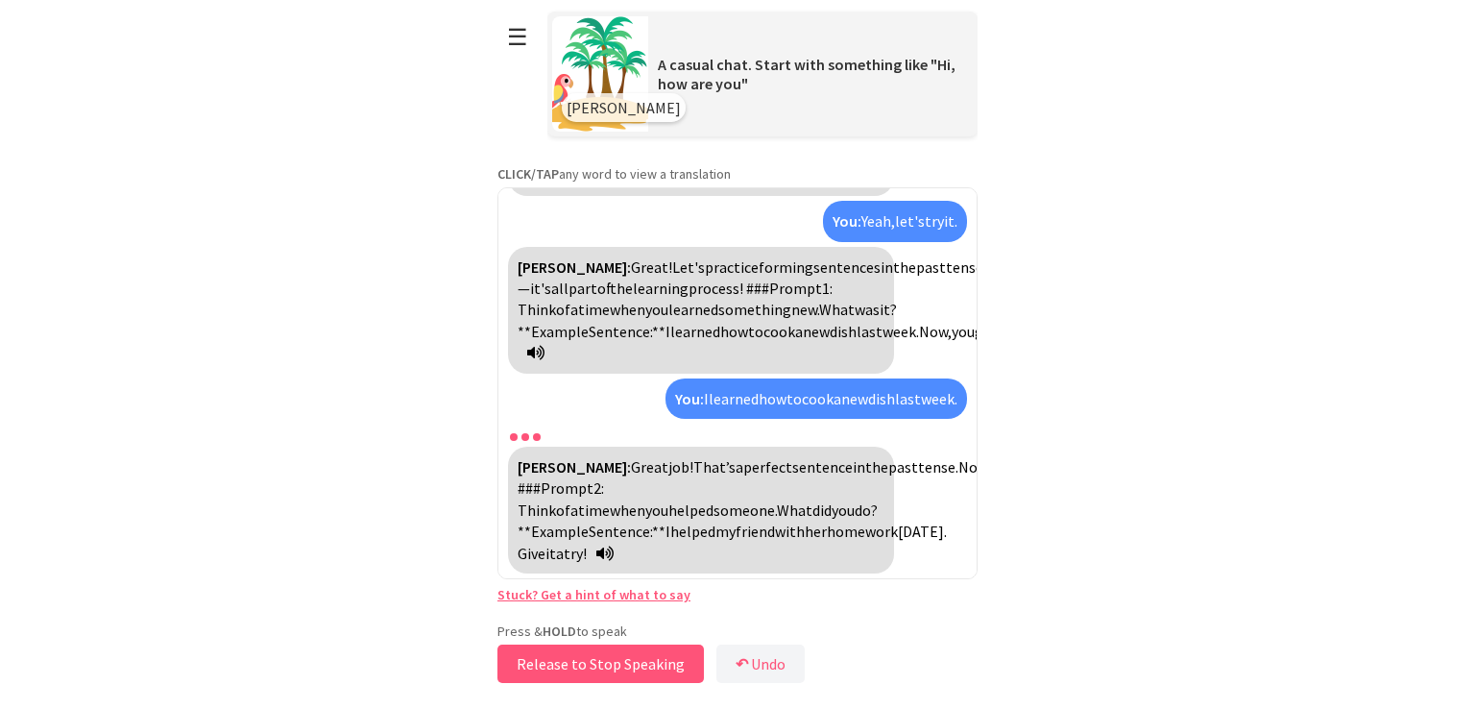
click at [620, 647] on button "Release to Stop Speaking" at bounding box center [600, 663] width 206 height 38
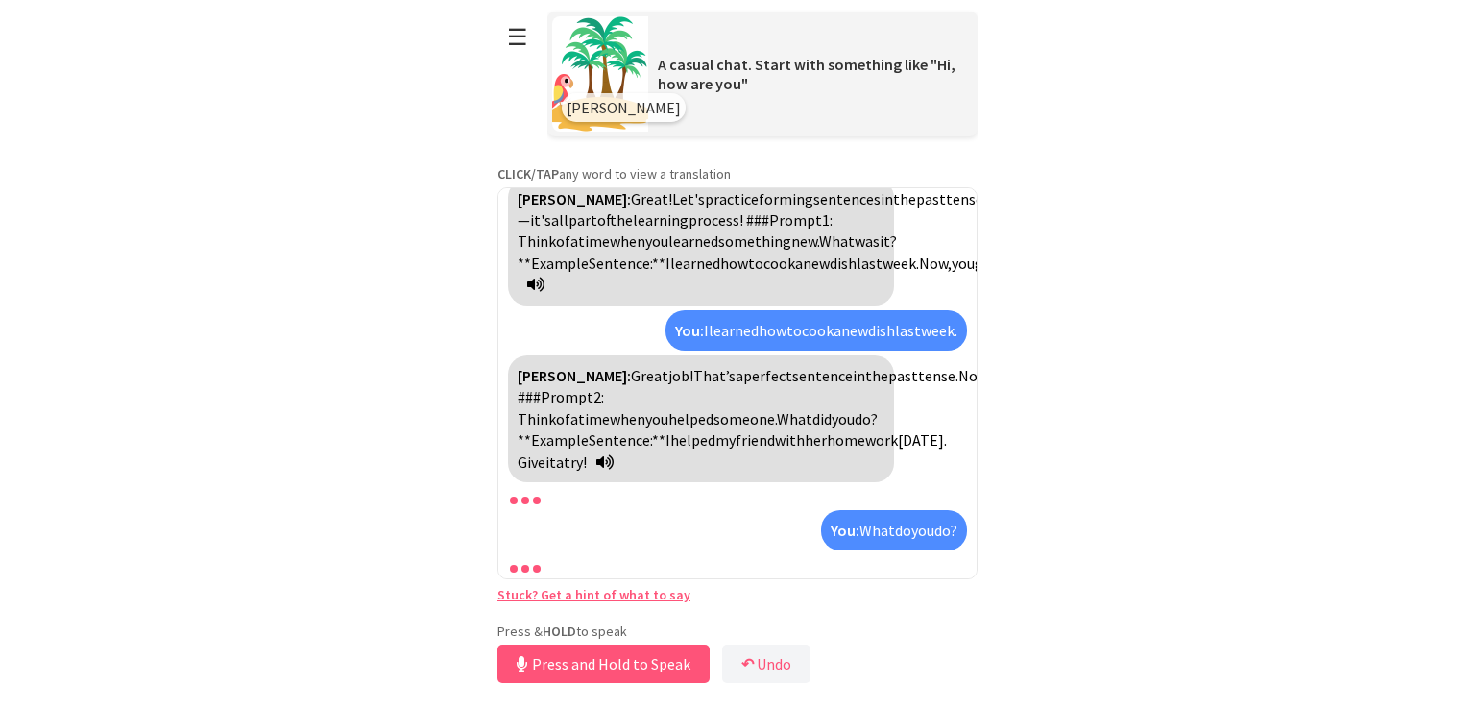
scroll to position [3805, 0]
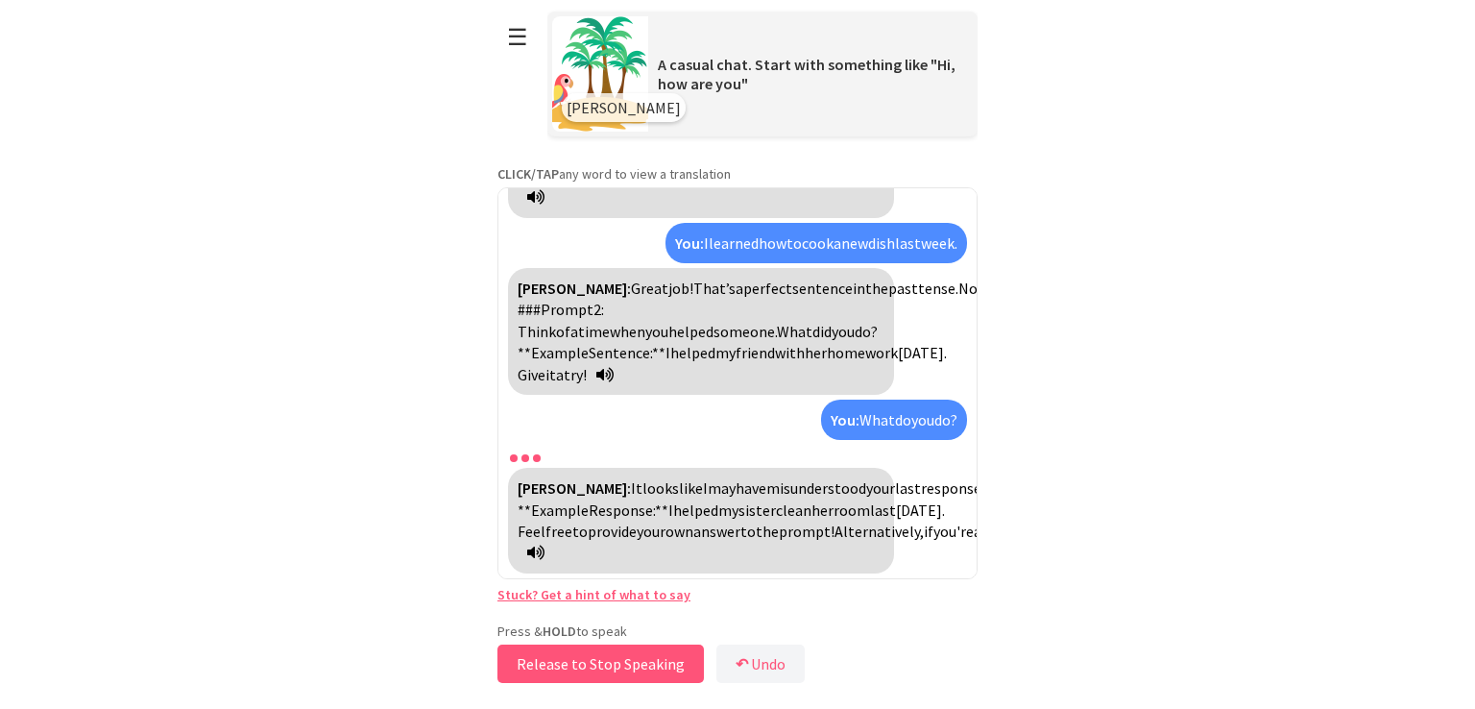
click at [623, 648] on button "Release to Stop Speaking" at bounding box center [600, 663] width 206 height 38
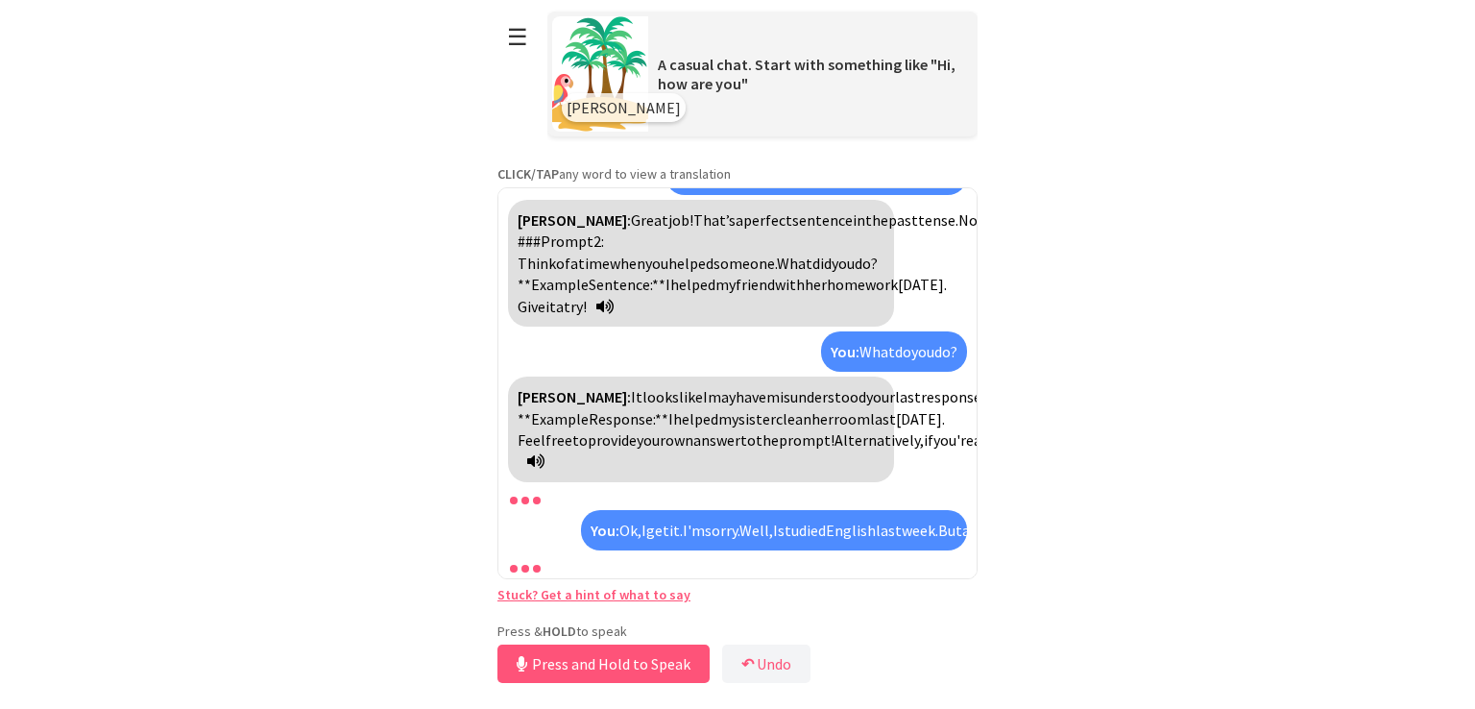
scroll to position [4132, 0]
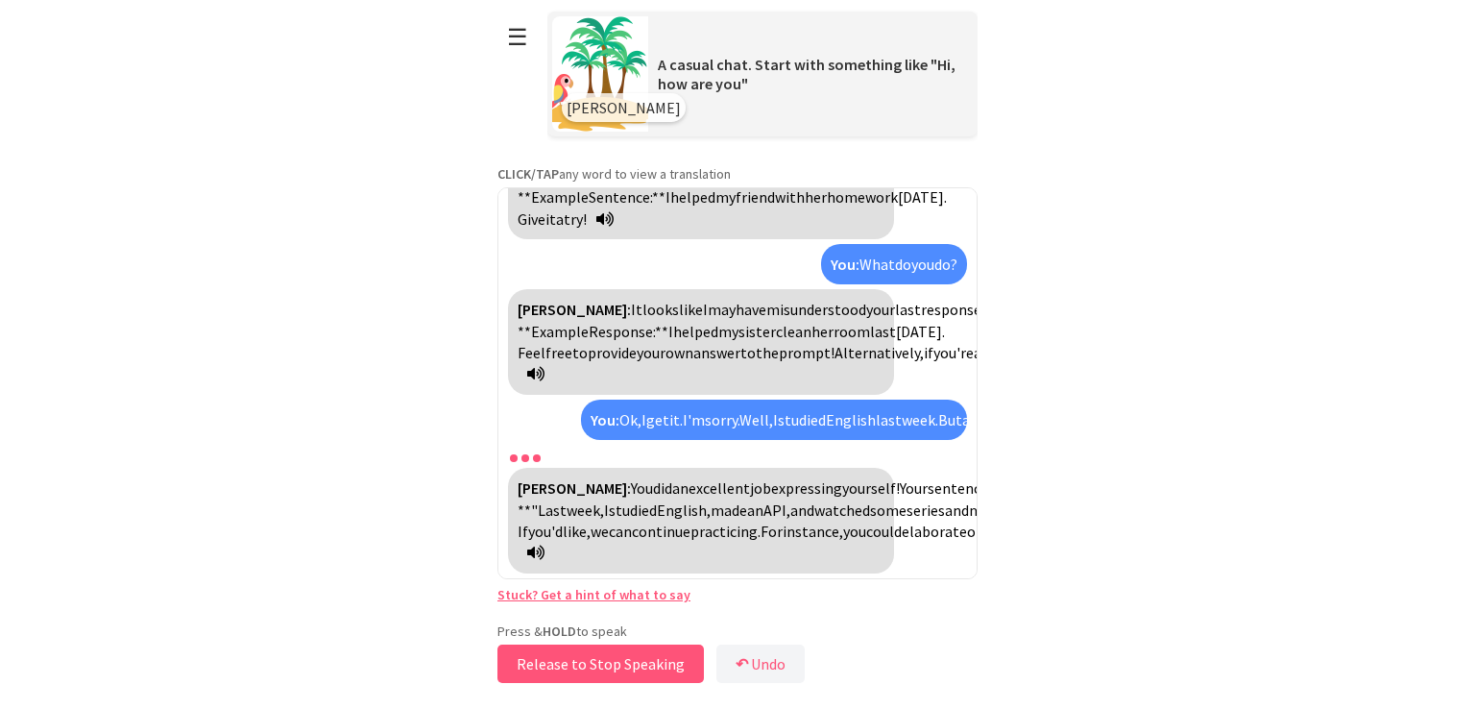
click at [584, 645] on button "Release to Stop Speaking" at bounding box center [600, 663] width 206 height 38
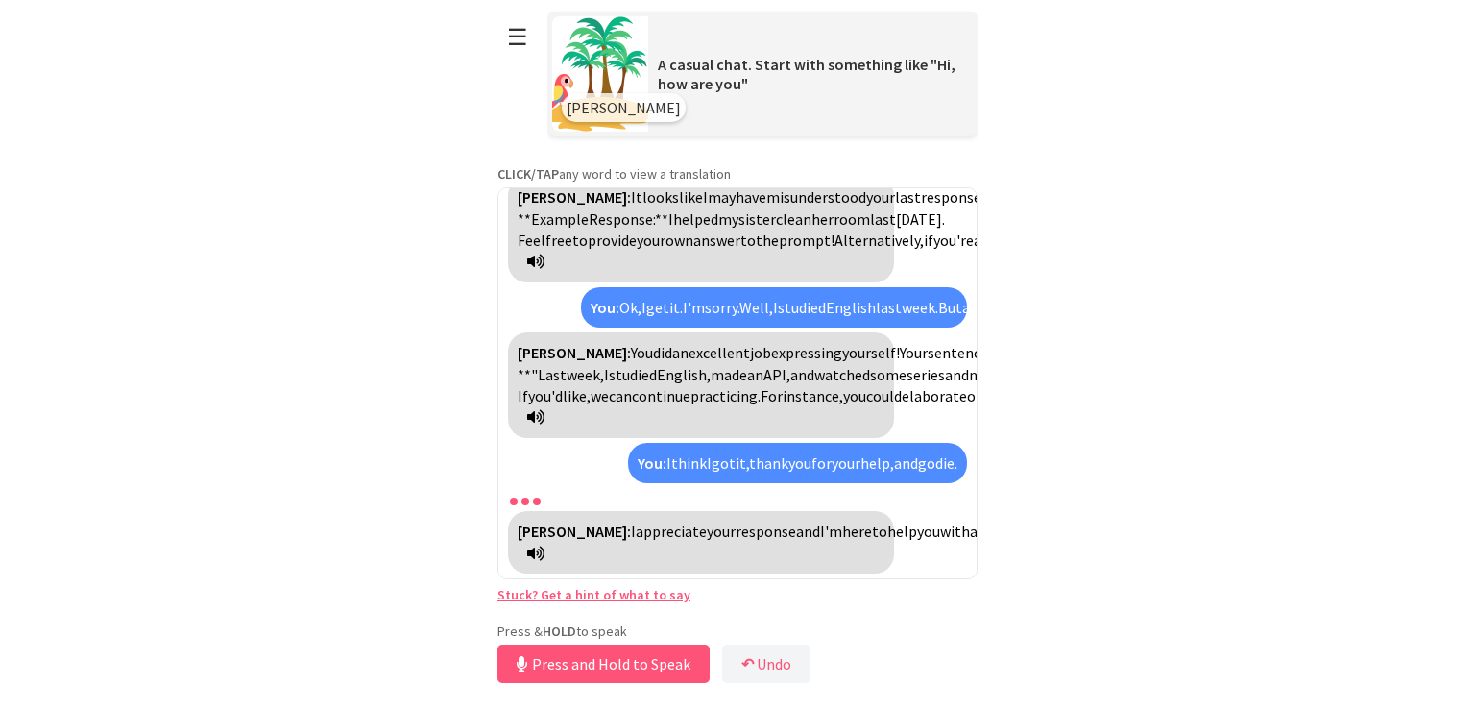
scroll to position [4309, 0]
click at [634, 669] on button "Release to Stop Speaking" at bounding box center [600, 663] width 206 height 38
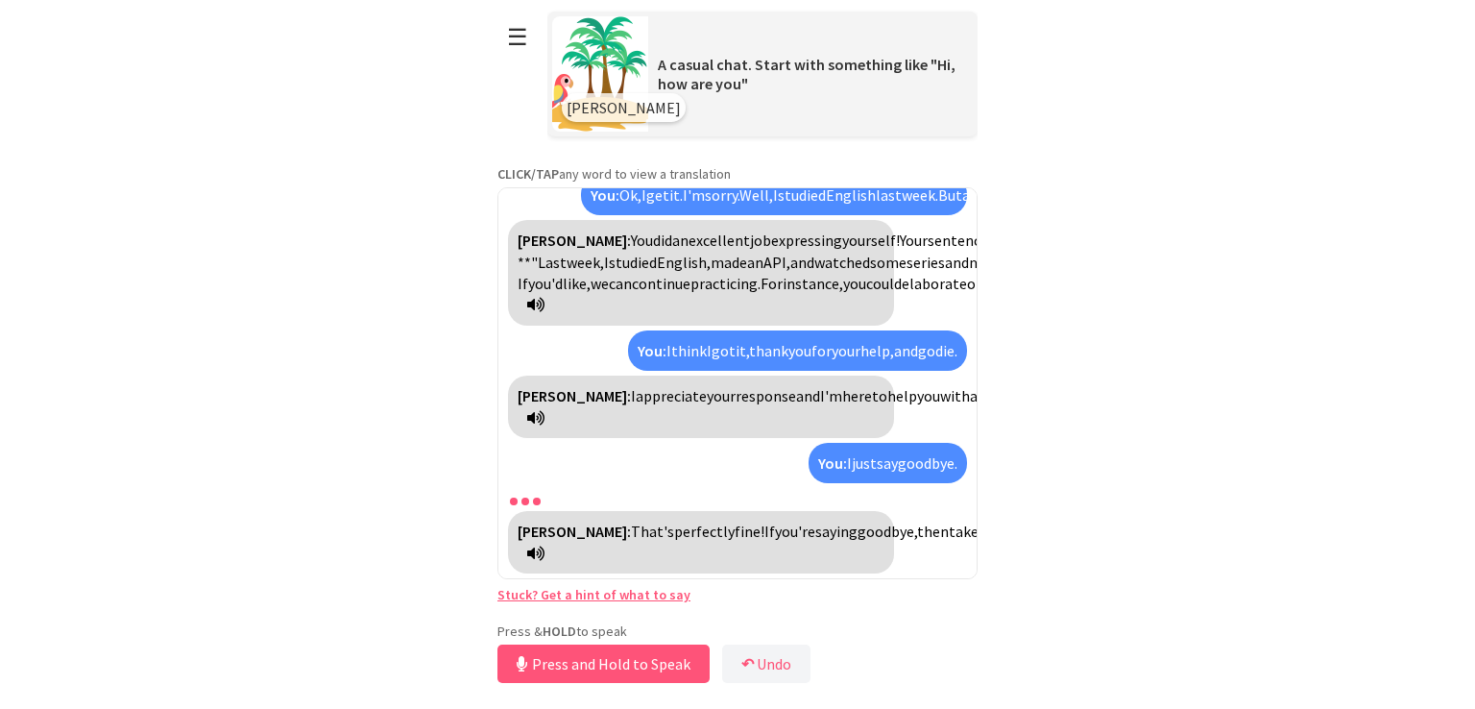
scroll to position [4443, 0]
